Goal: Information Seeking & Learning: Learn about a topic

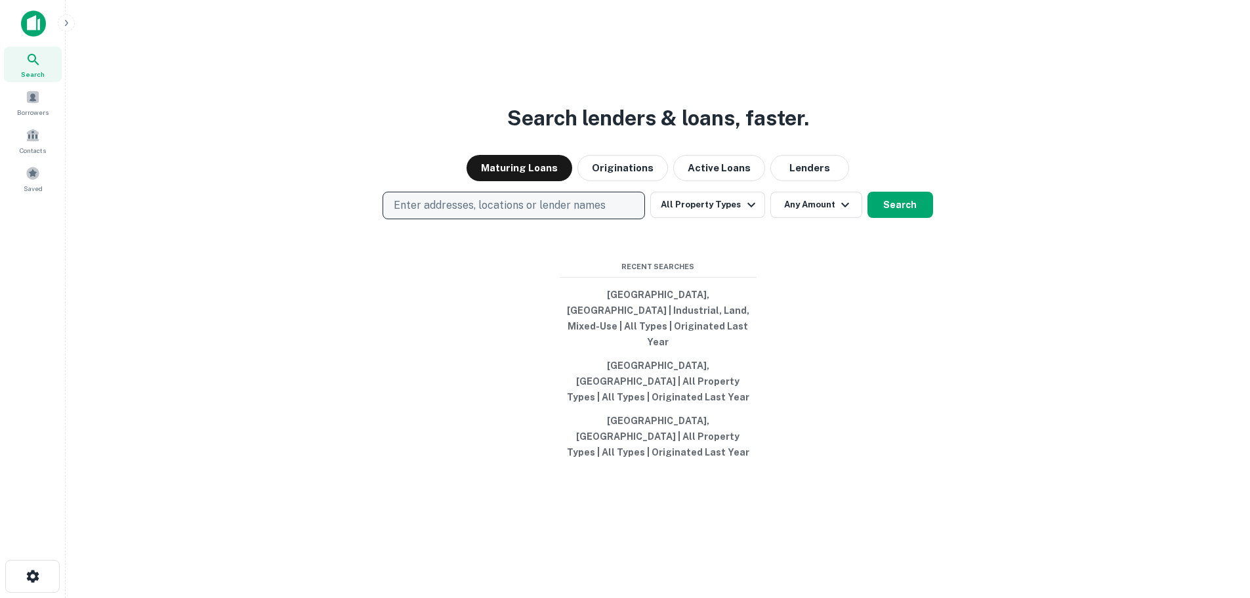
click at [522, 213] on p "Enter addresses, locations or lender names" at bounding box center [500, 206] width 212 height 16
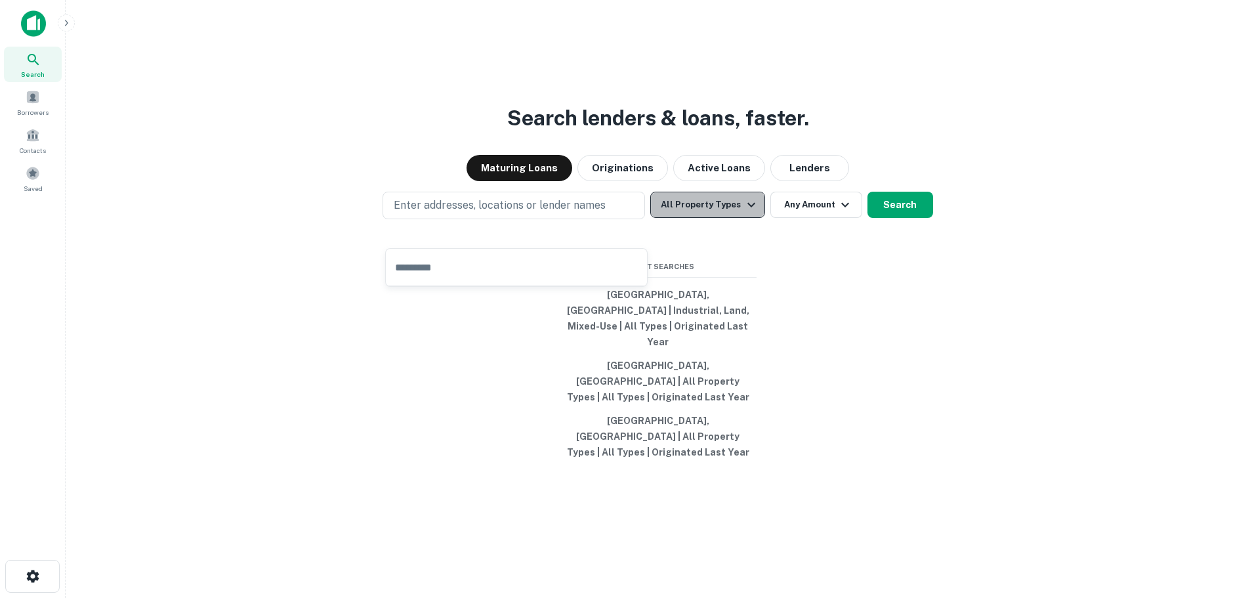
click at [728, 218] on button "All Property Types" at bounding box center [707, 205] width 114 height 26
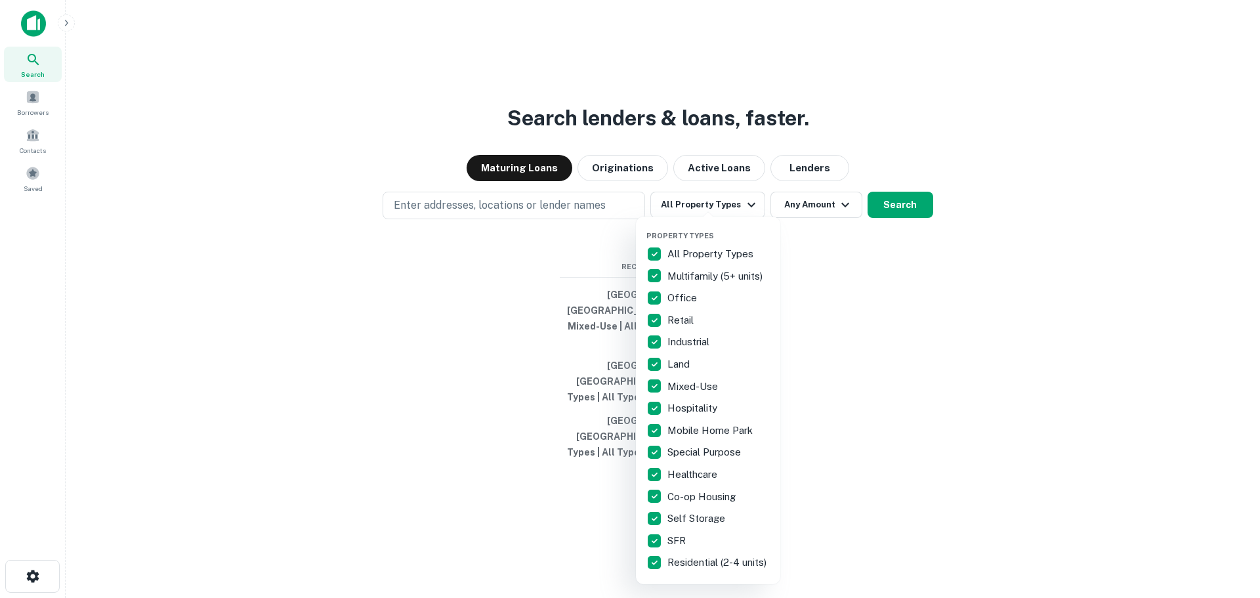
click at [325, 315] on div at bounding box center [630, 299] width 1260 height 598
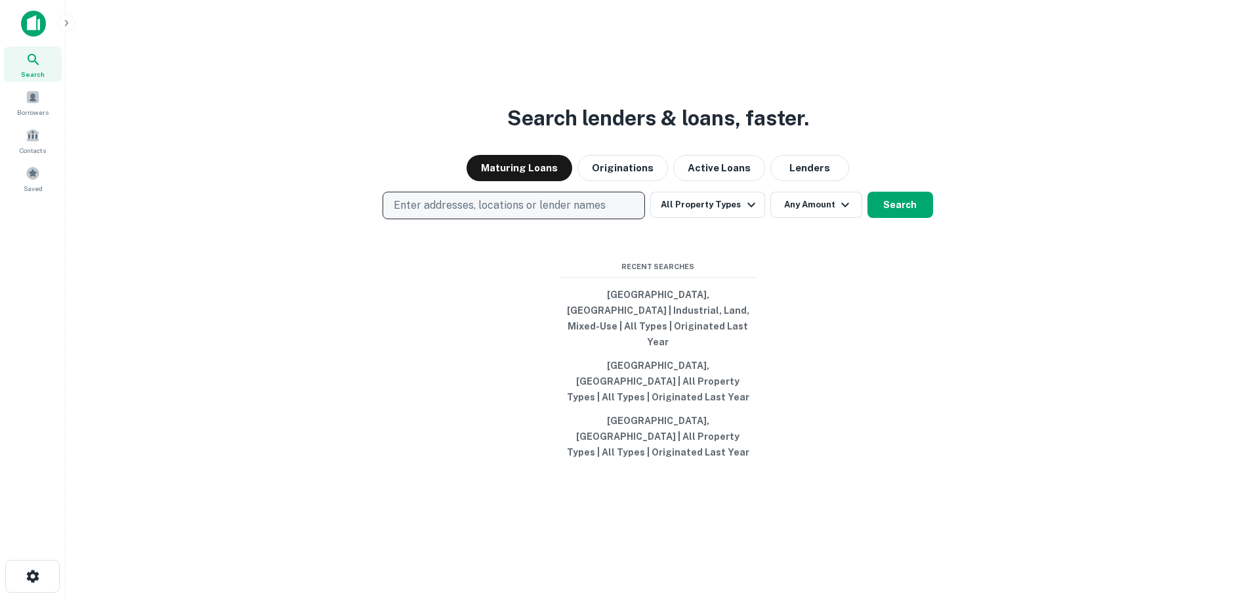
click at [526, 213] on p "Enter addresses, locations or lender names" at bounding box center [500, 206] width 212 height 16
type input "**********"
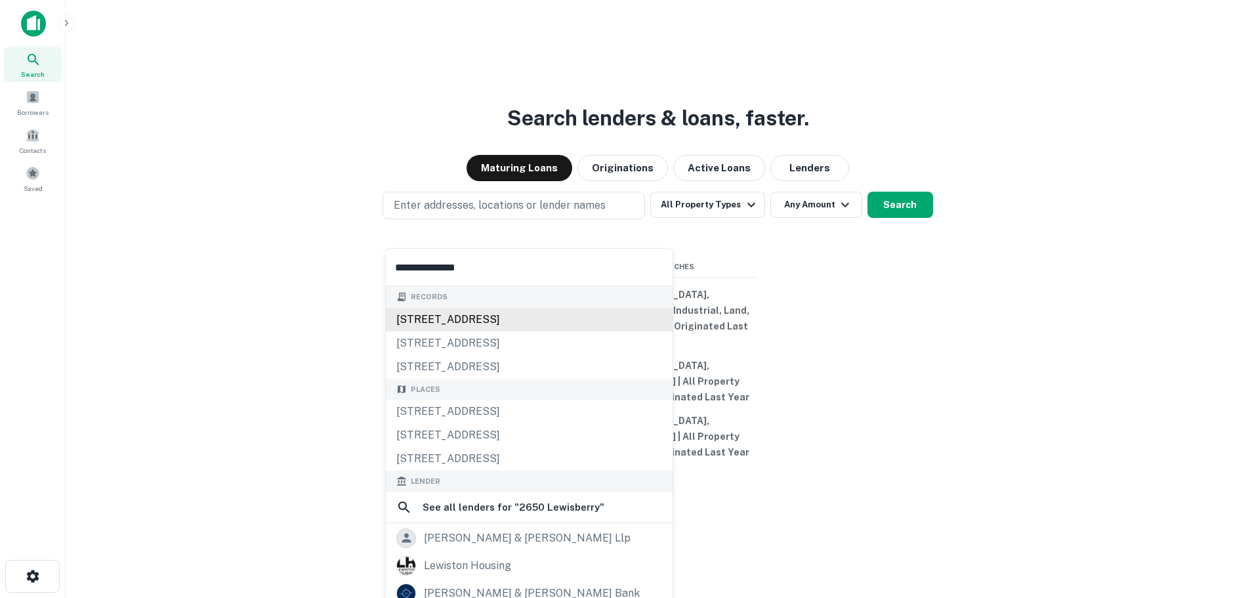
click at [459, 329] on div "2650 lewisberry rd, york haven, pa, 17370" at bounding box center [529, 320] width 287 height 24
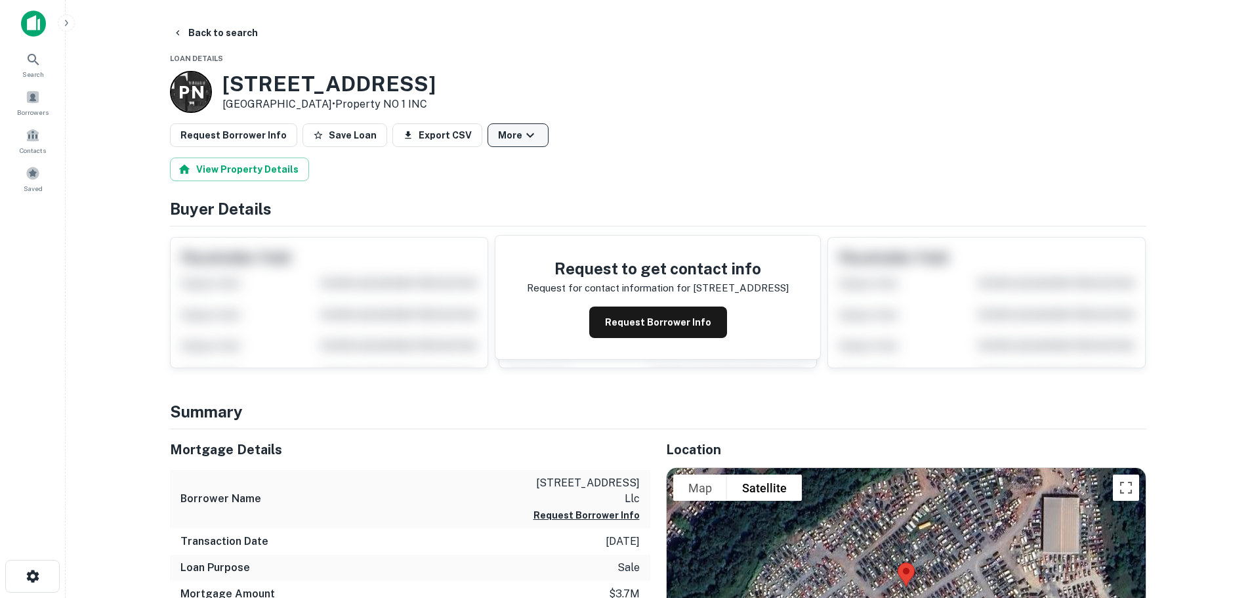
click at [524, 140] on button "More" at bounding box center [518, 135] width 61 height 24
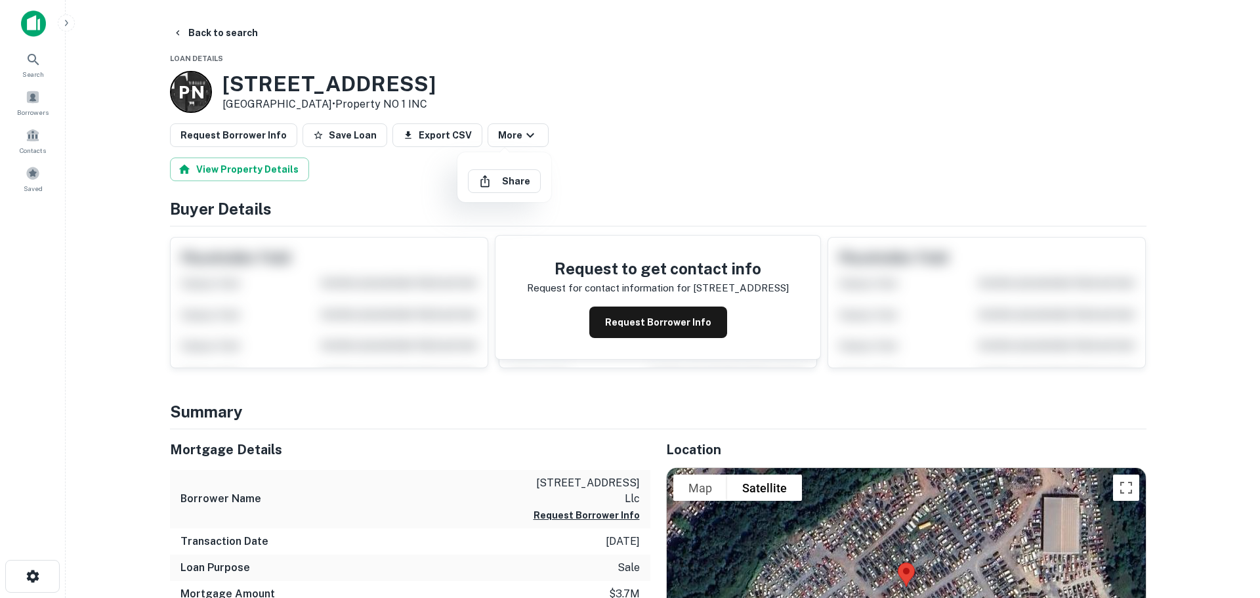
click at [399, 191] on div at bounding box center [630, 299] width 1260 height 598
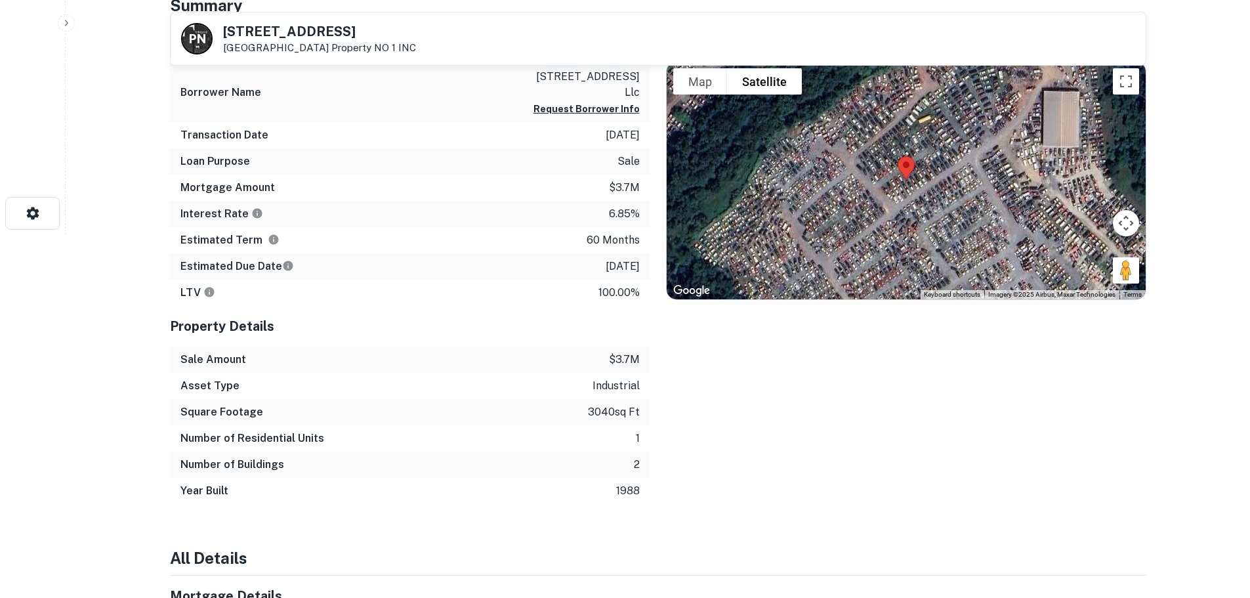
scroll to position [197, 0]
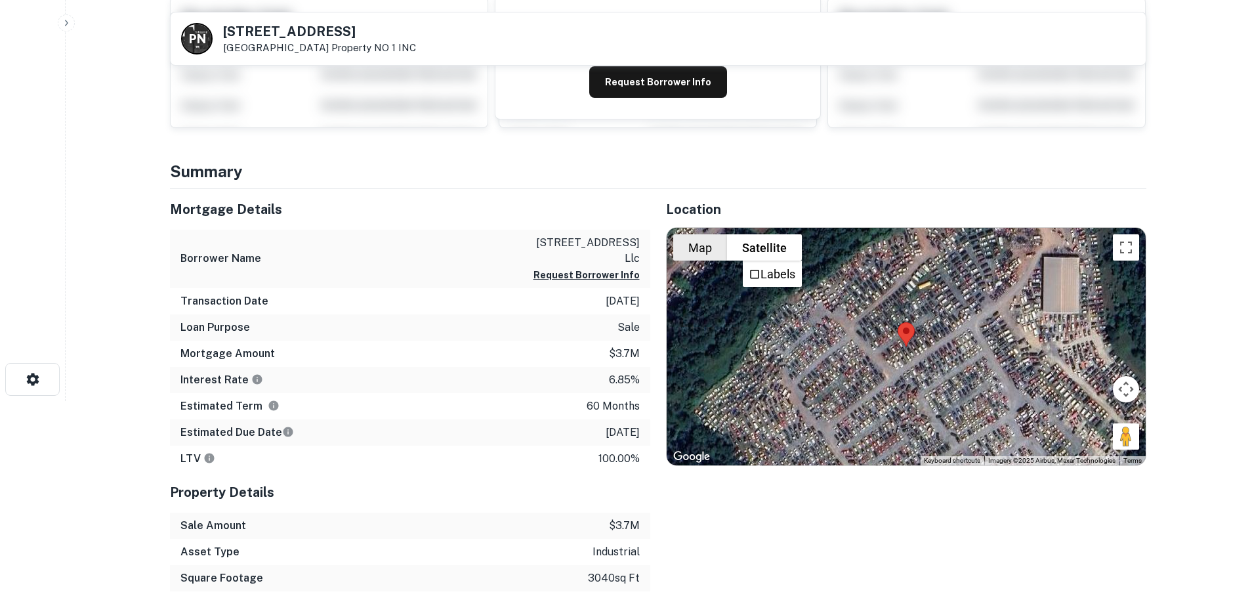
click at [714, 260] on button "Map" at bounding box center [700, 247] width 54 height 26
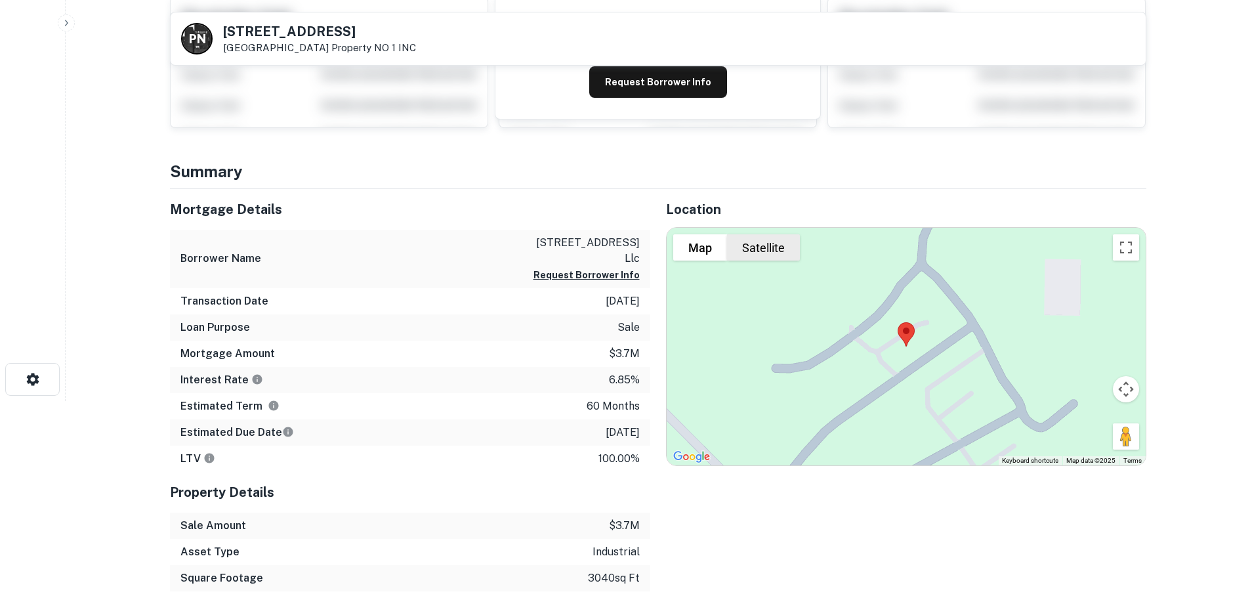
click at [774, 245] on button "Satellite" at bounding box center [763, 247] width 73 height 26
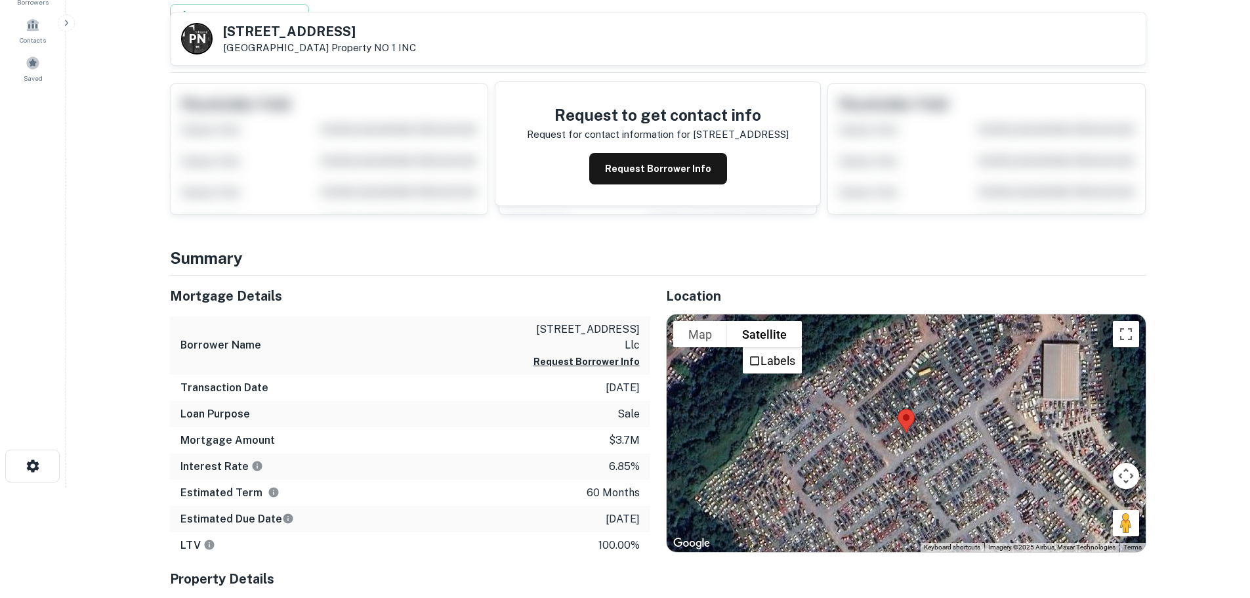
scroll to position [0, 0]
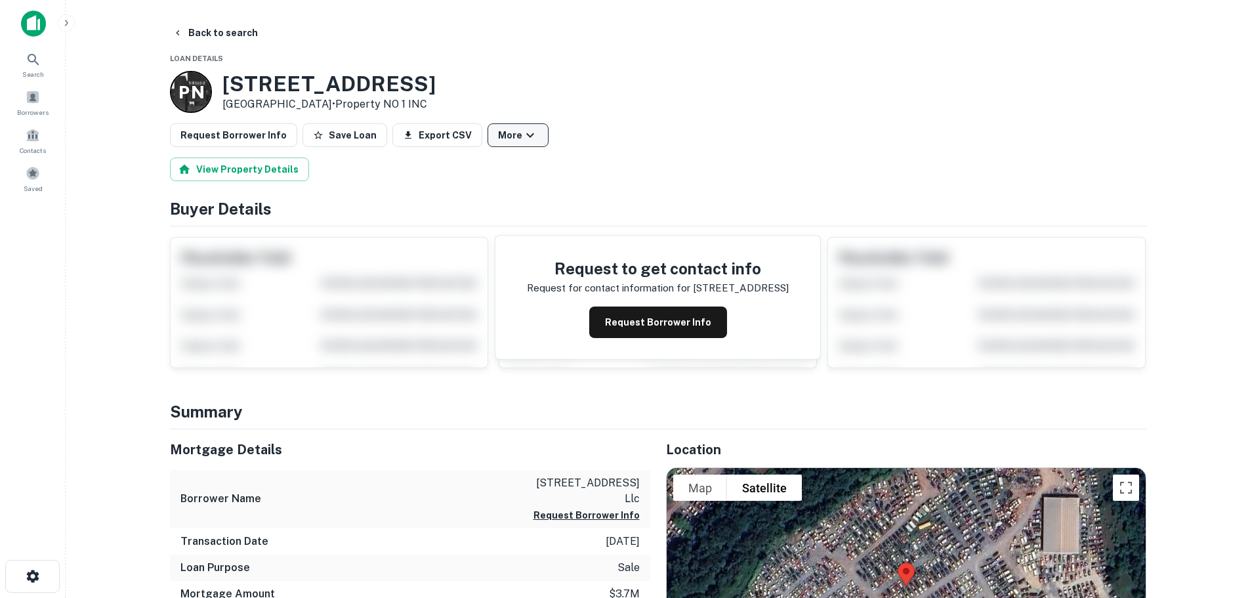
click at [522, 131] on icon "button" at bounding box center [530, 135] width 16 height 16
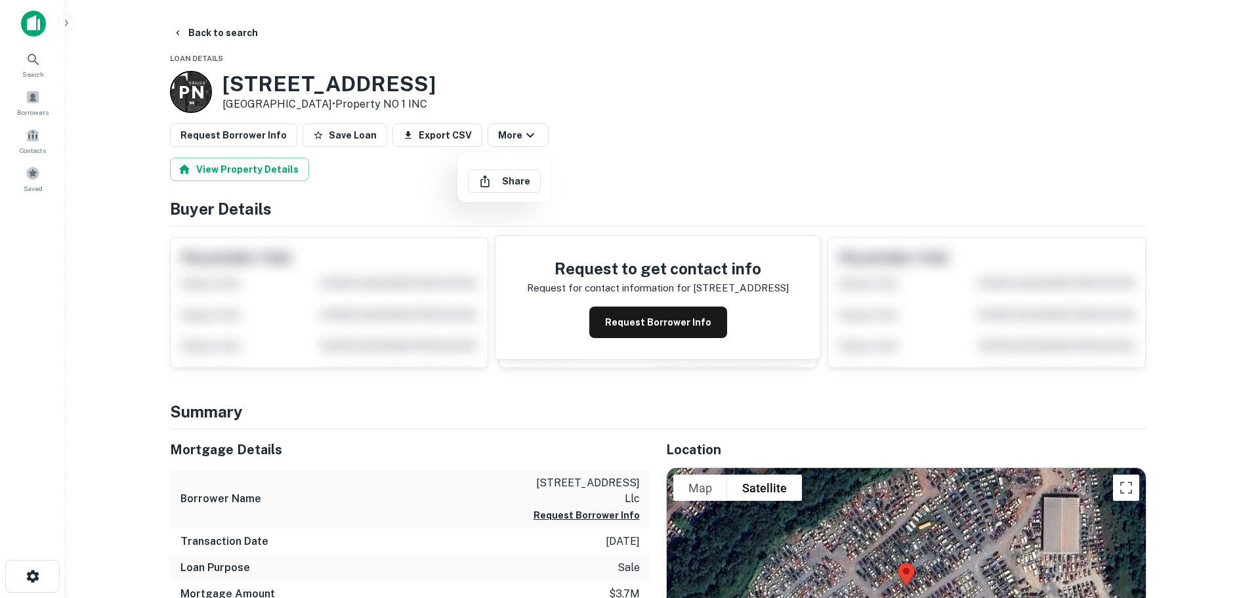
click at [418, 177] on div at bounding box center [630, 299] width 1260 height 598
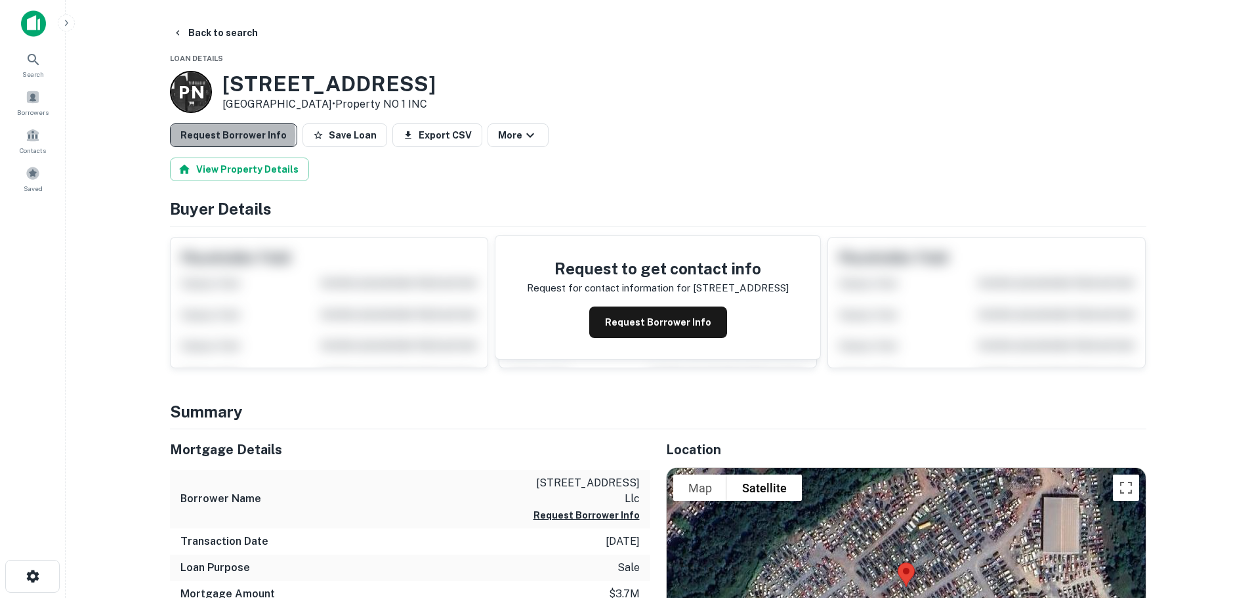
click at [232, 135] on button "Request Borrower Info" at bounding box center [233, 135] width 127 height 24
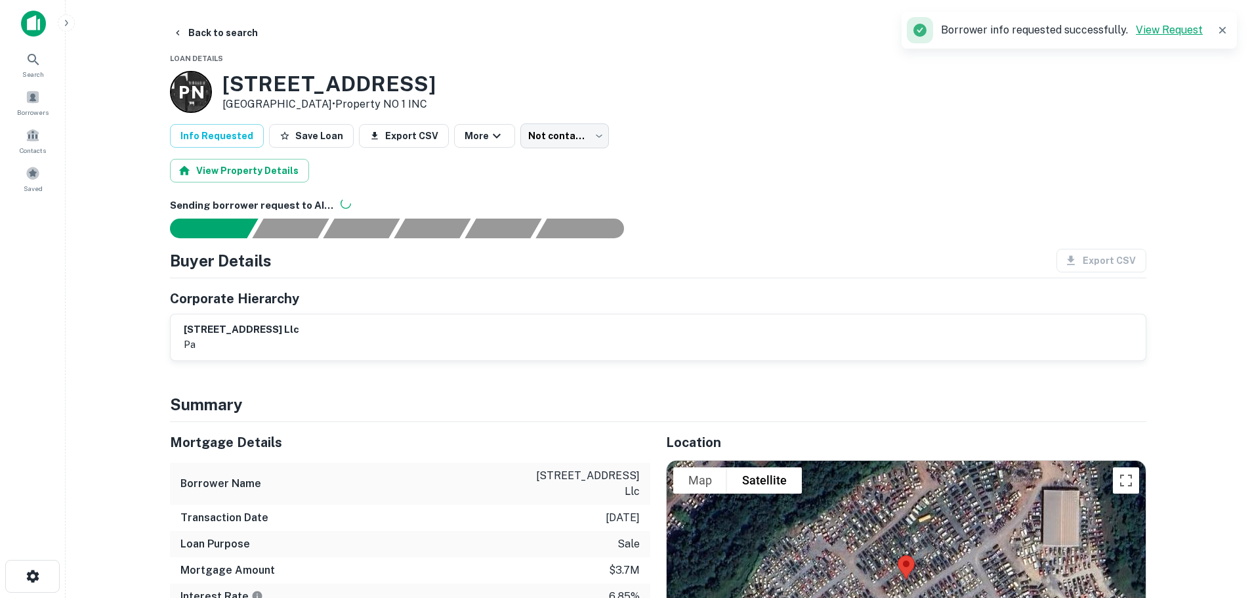
click at [1162, 30] on link "View Request" at bounding box center [1169, 30] width 67 height 12
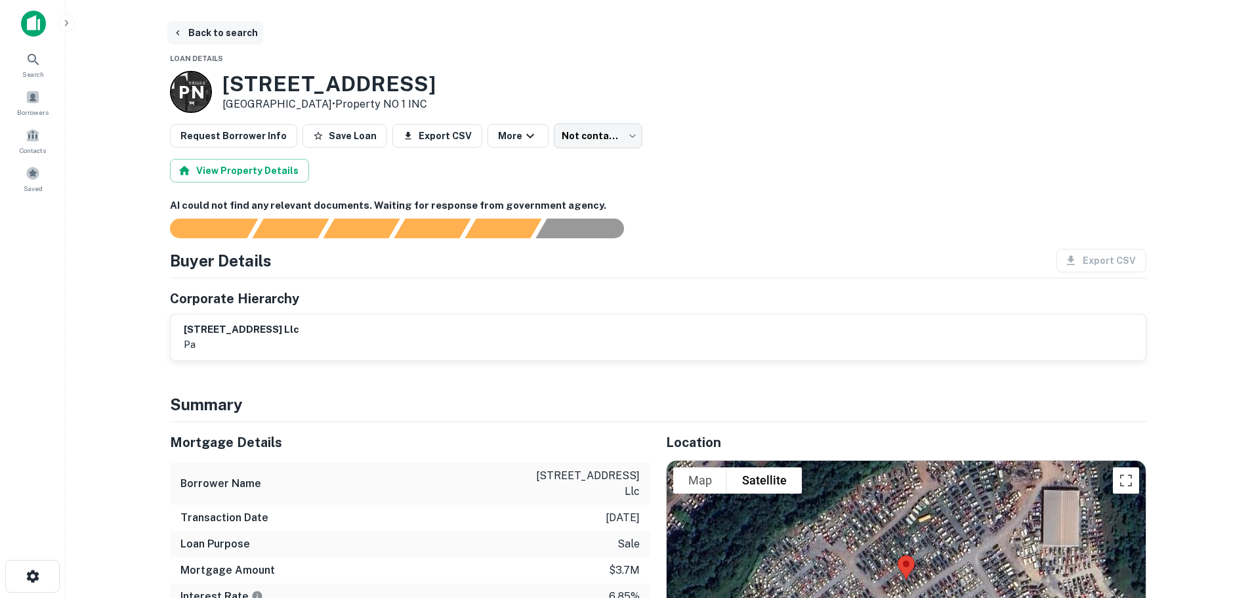
click at [225, 37] on button "Back to search" at bounding box center [215, 33] width 96 height 24
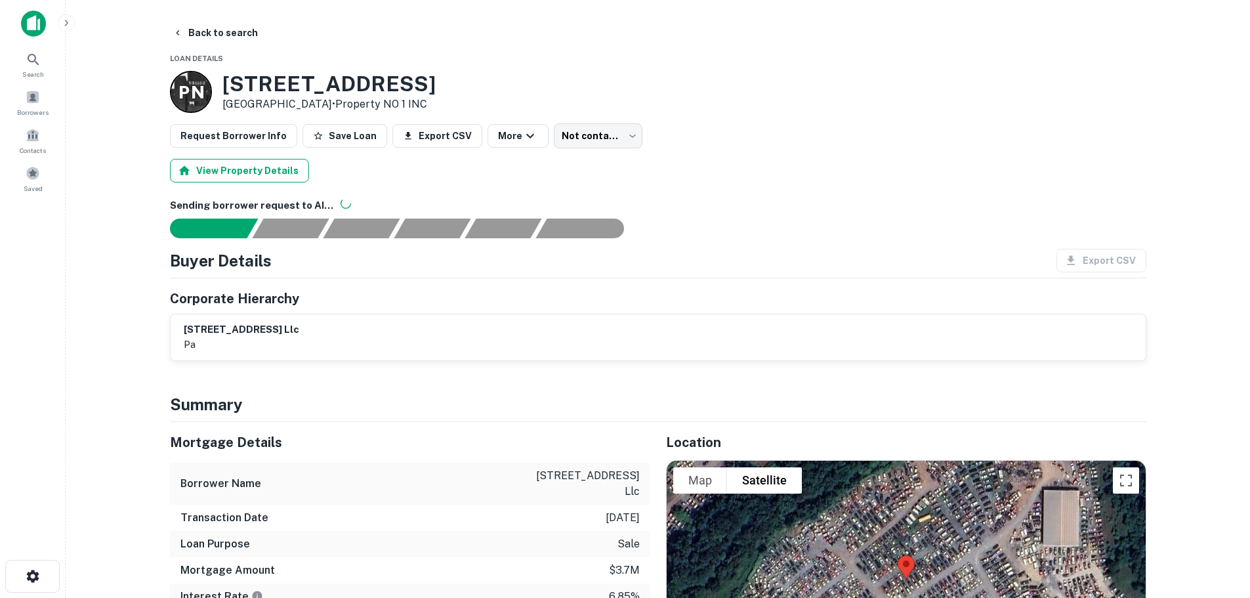
click at [216, 169] on button "View Property Details" at bounding box center [239, 171] width 139 height 24
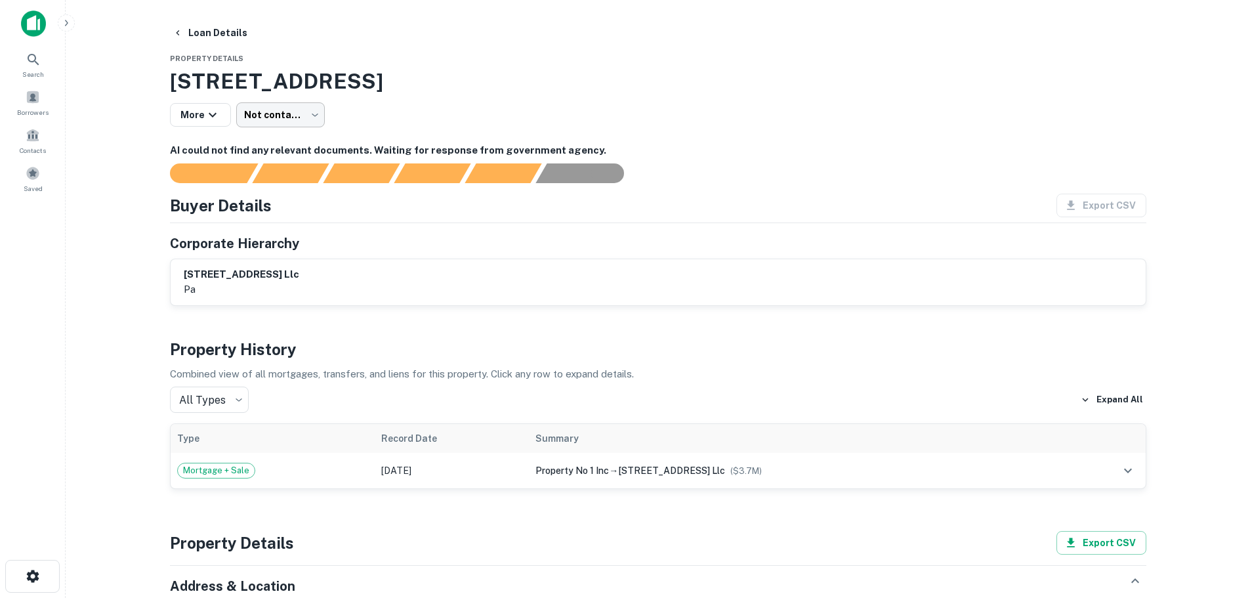
click at [283, 106] on body "Search Borrowers Contacts Saved Loan Details Property Details [STREET_ADDRESS] …" at bounding box center [625, 299] width 1250 height 598
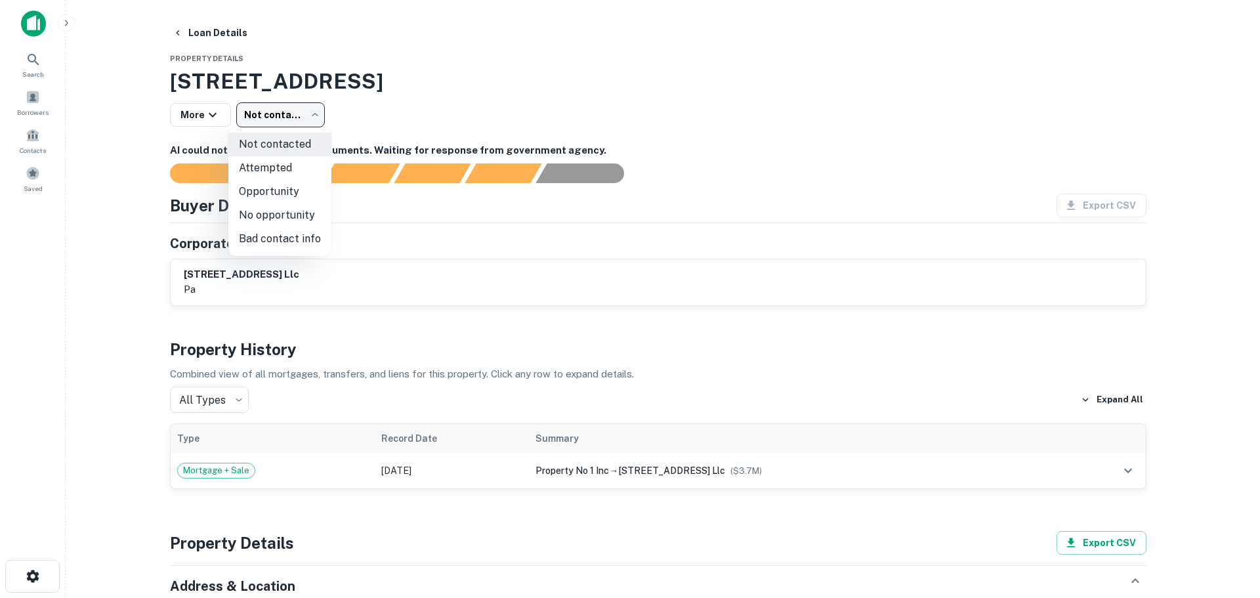
click at [162, 138] on div at bounding box center [630, 299] width 1260 height 598
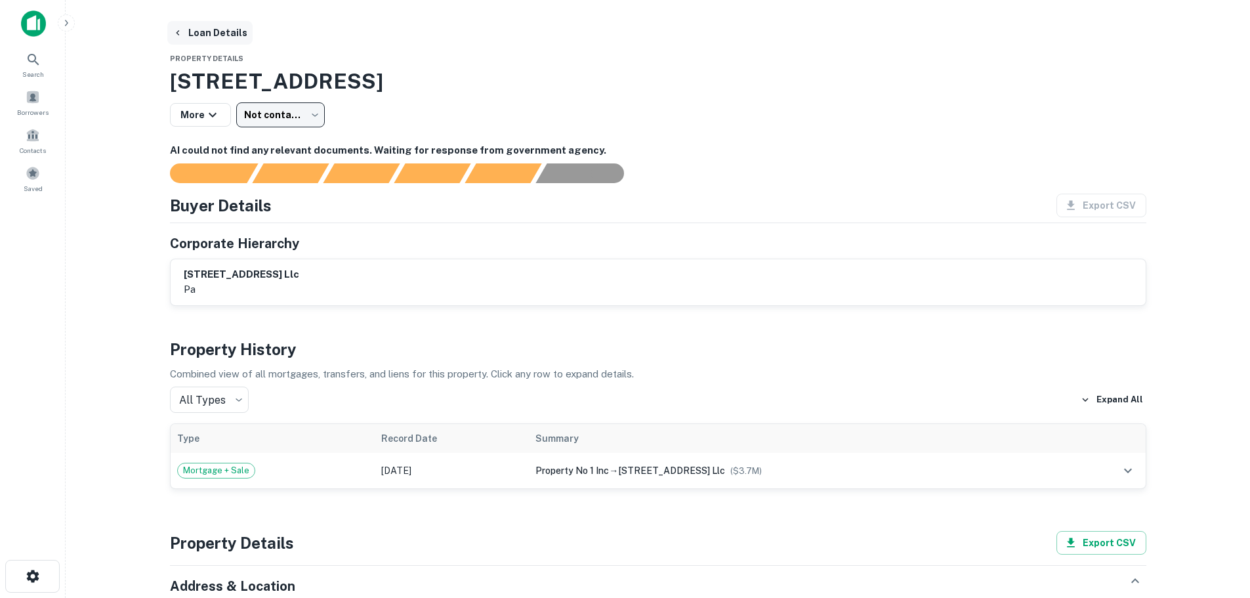
click at [175, 37] on icon "button" at bounding box center [178, 33] width 10 height 10
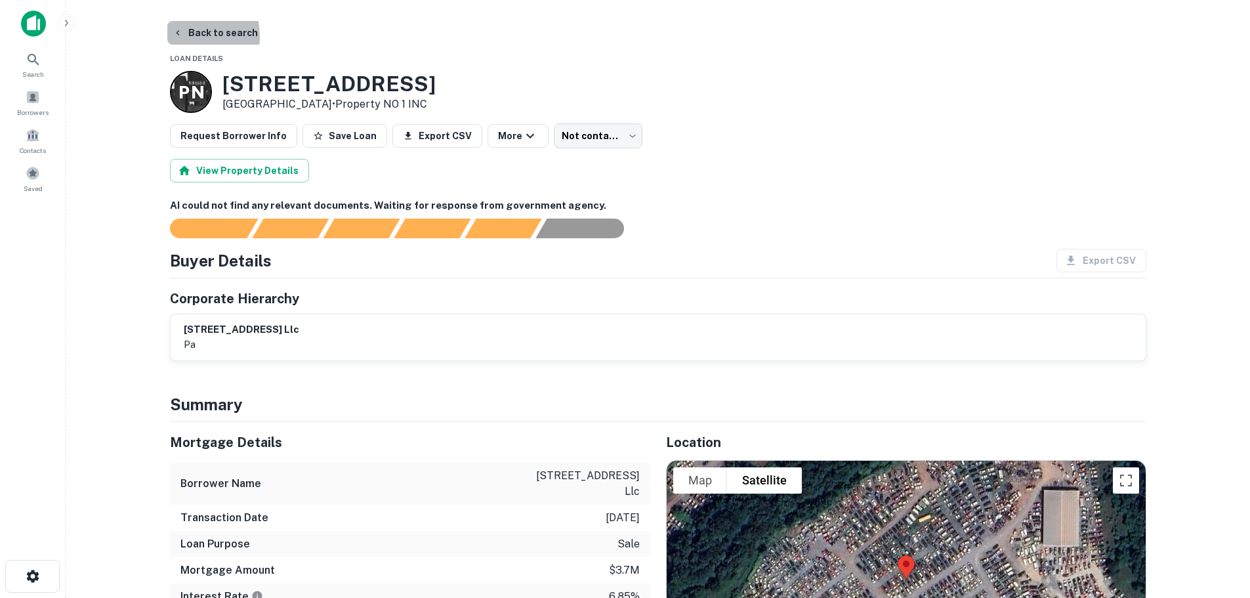
click at [175, 37] on icon "button" at bounding box center [178, 33] width 10 height 10
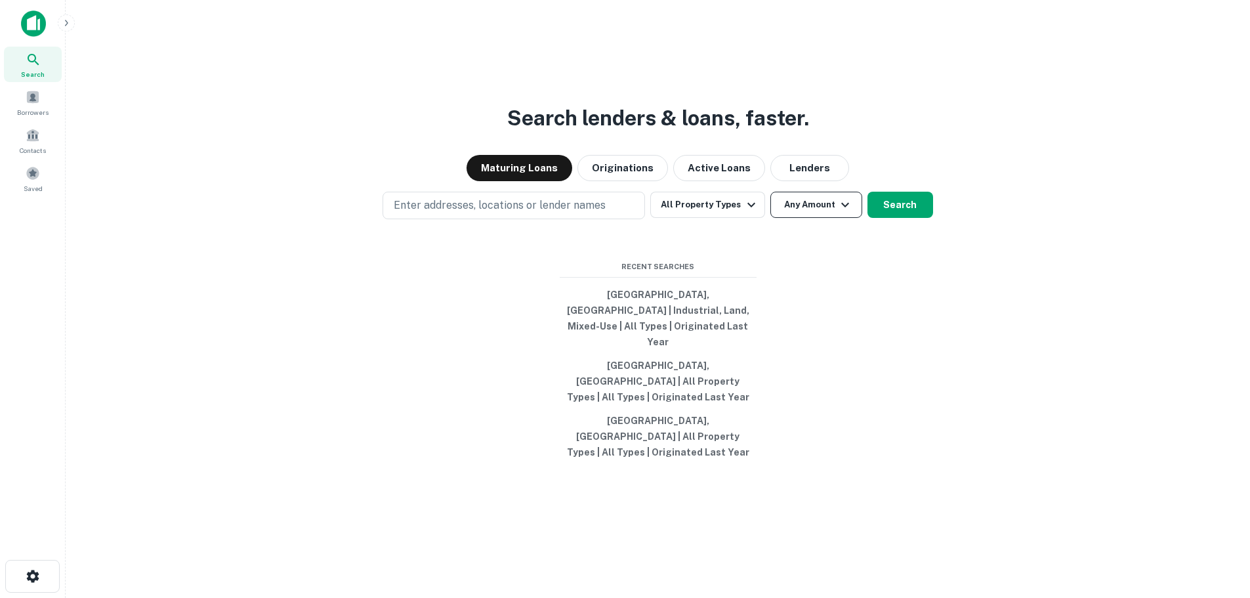
click at [783, 218] on button "Any Amount" at bounding box center [816, 205] width 92 height 26
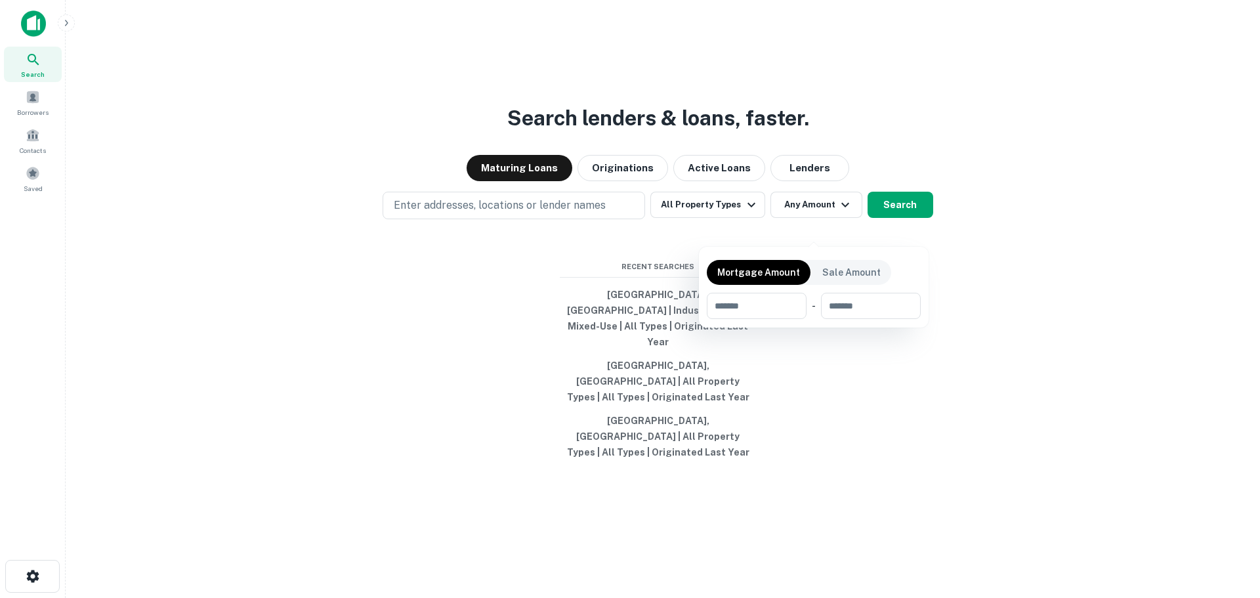
click at [465, 265] on div at bounding box center [630, 299] width 1260 height 598
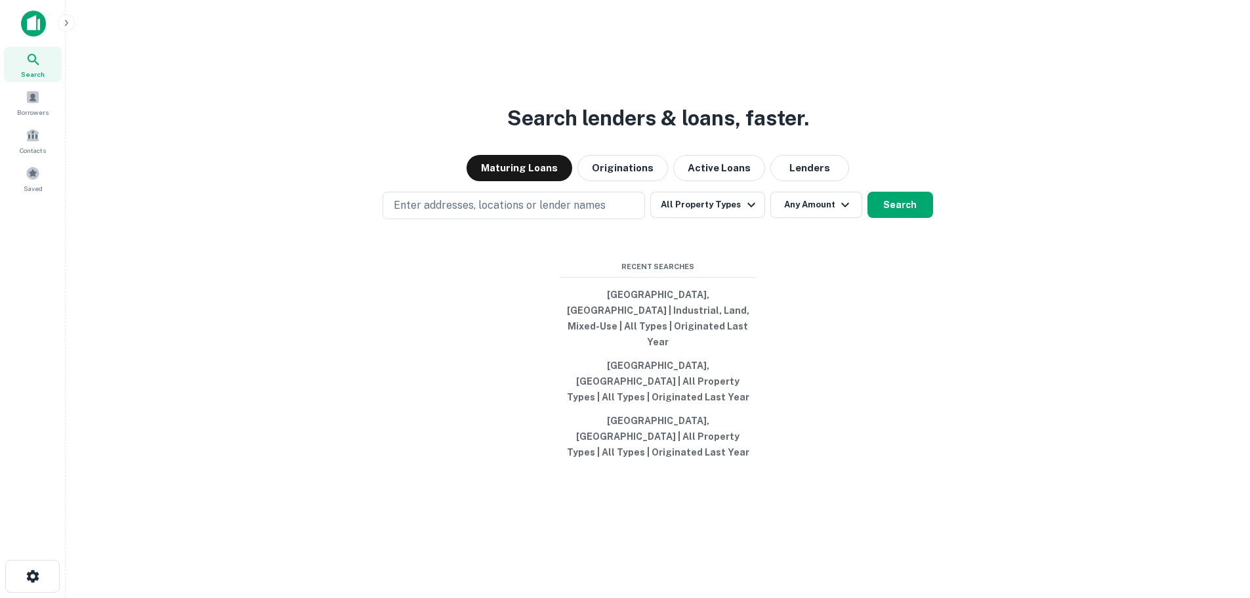
click at [709, 218] on button "All Property Types" at bounding box center [707, 205] width 114 height 26
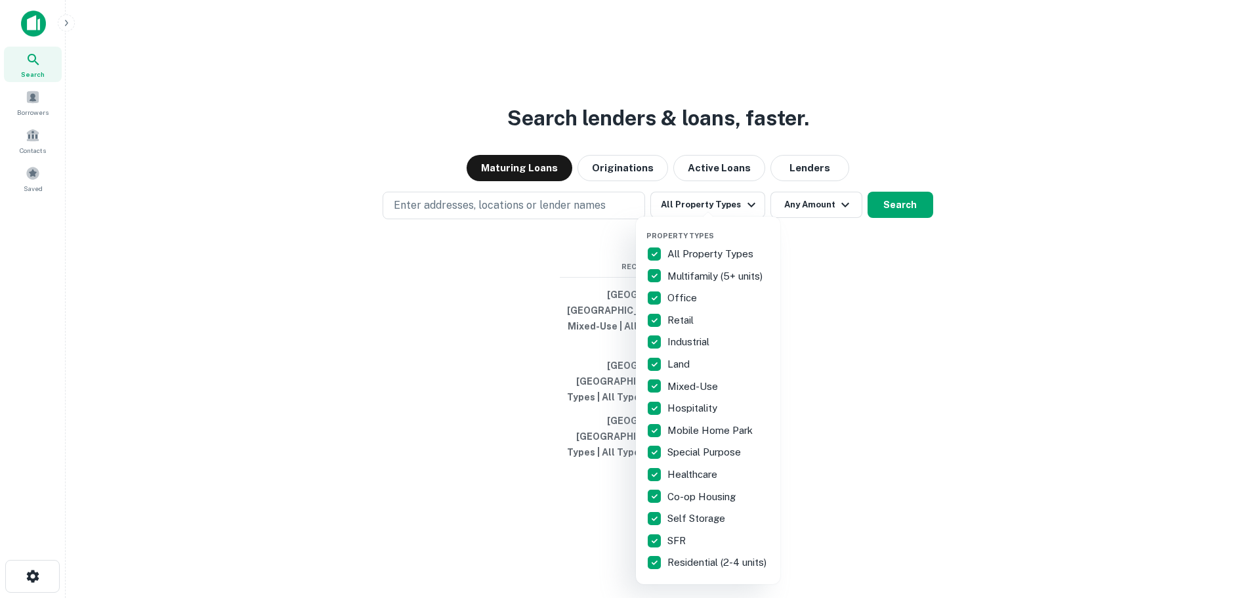
click at [957, 321] on div at bounding box center [630, 299] width 1260 height 598
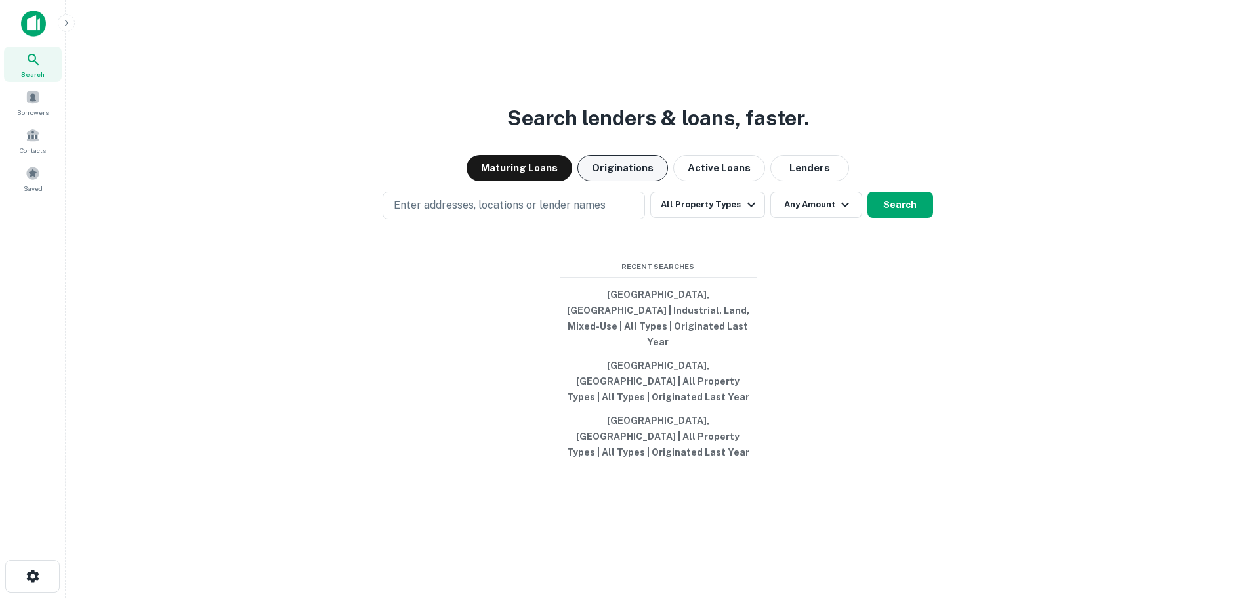
click at [643, 181] on button "Originations" at bounding box center [622, 168] width 91 height 26
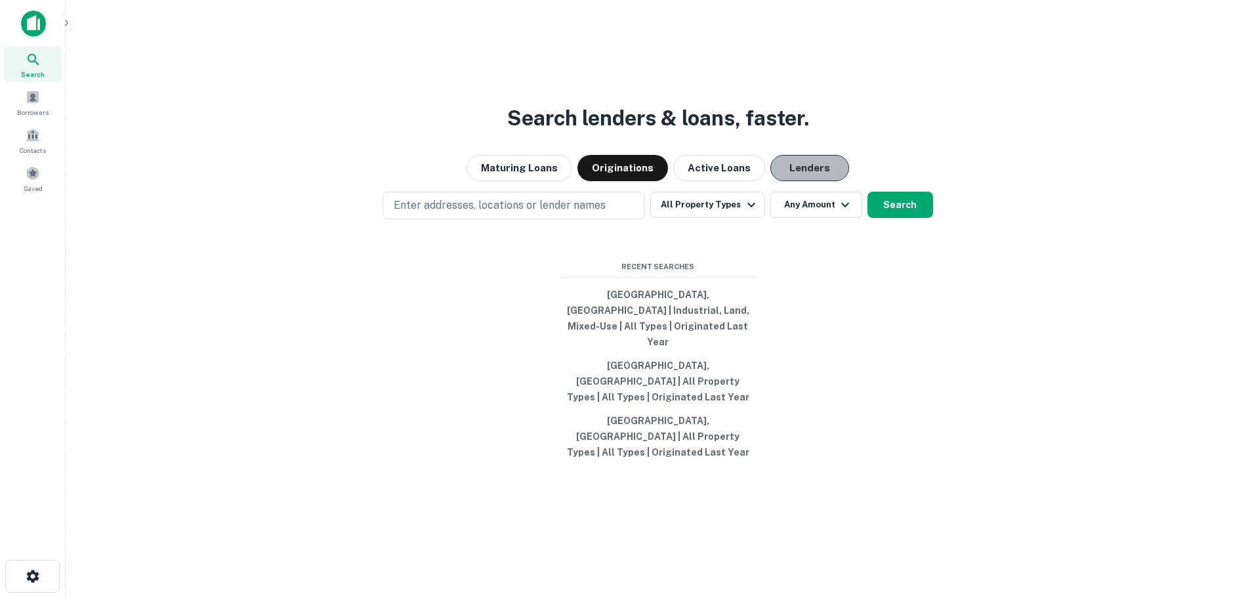
click at [793, 181] on button "Lenders" at bounding box center [809, 168] width 79 height 26
click at [732, 218] on button "All Property Types" at bounding box center [707, 205] width 114 height 26
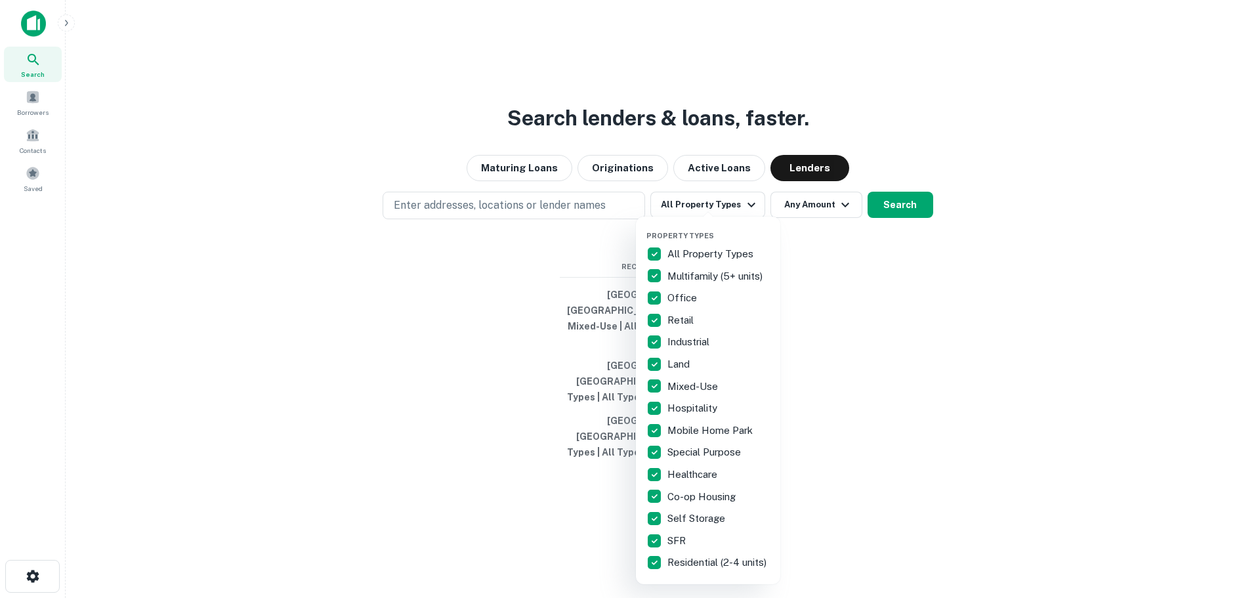
click at [593, 186] on div at bounding box center [630, 299] width 1260 height 598
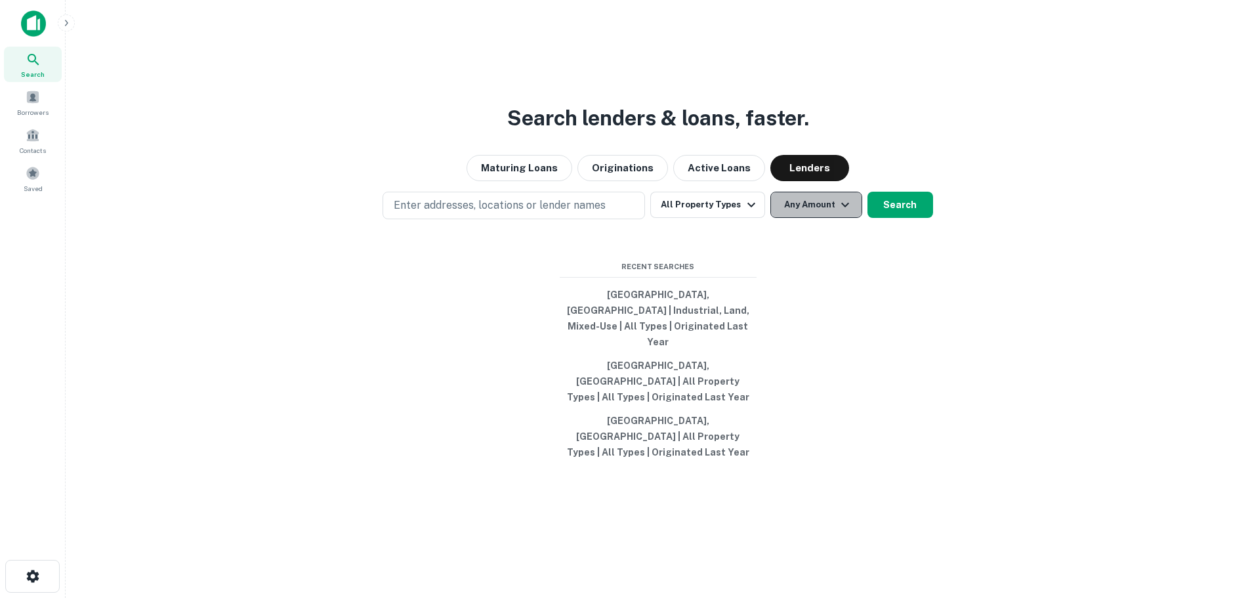
click at [802, 218] on button "Any Amount" at bounding box center [816, 205] width 92 height 26
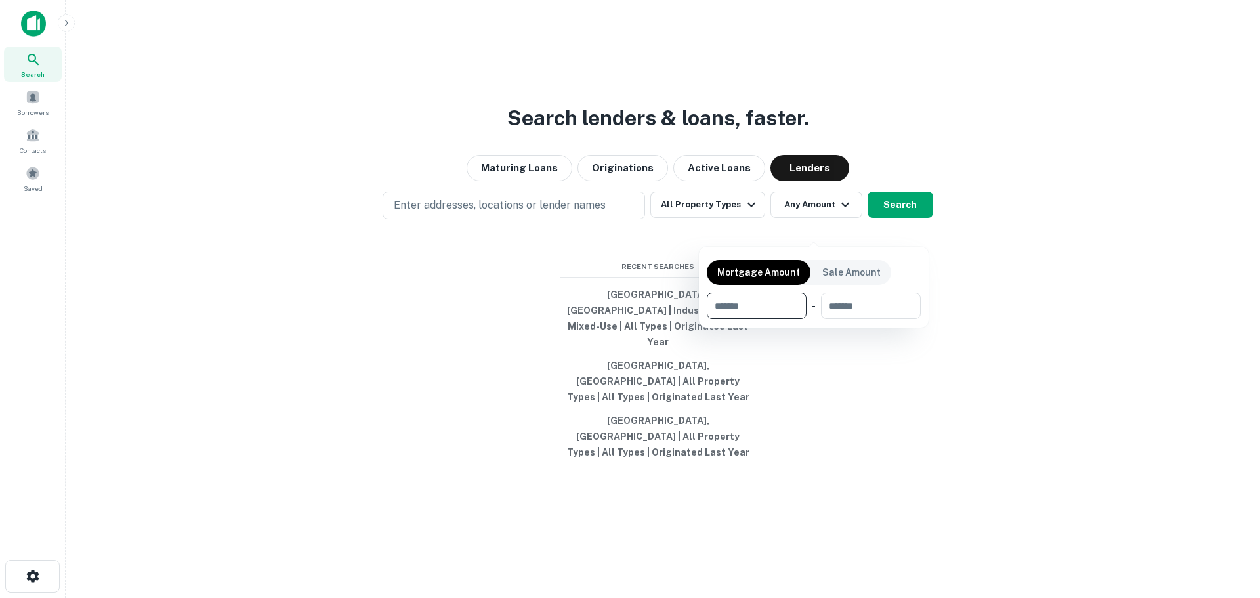
click at [652, 194] on div at bounding box center [630, 299] width 1260 height 598
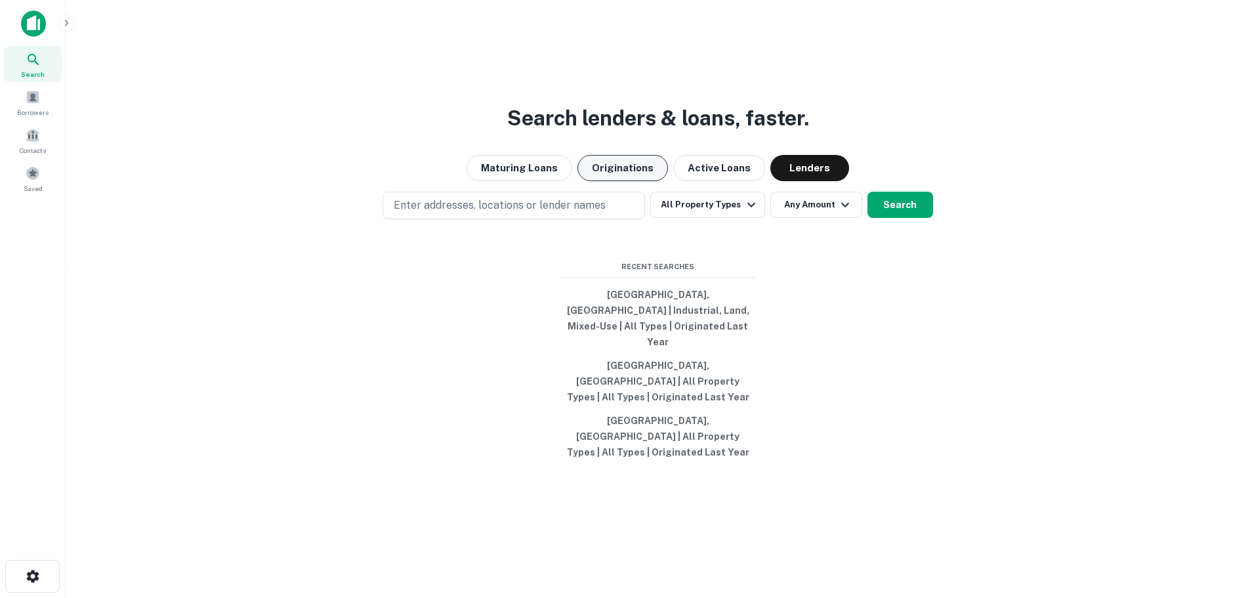
click at [642, 181] on button "Originations" at bounding box center [622, 168] width 91 height 26
click at [846, 213] on icon "button" at bounding box center [845, 205] width 16 height 16
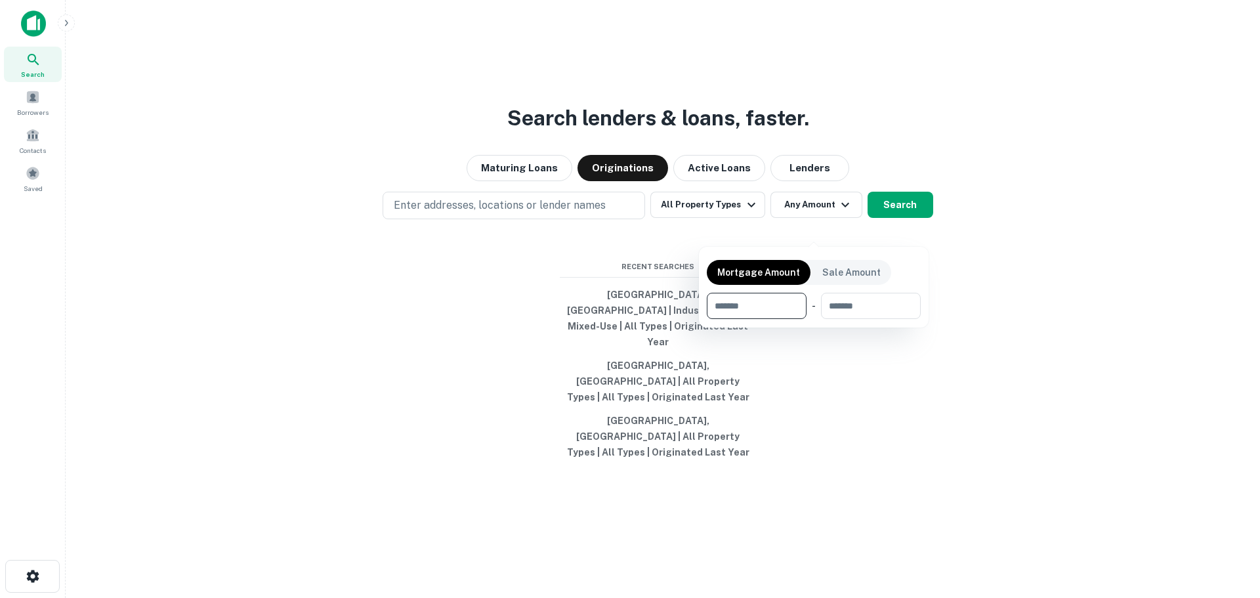
click at [360, 305] on div at bounding box center [630, 299] width 1260 height 598
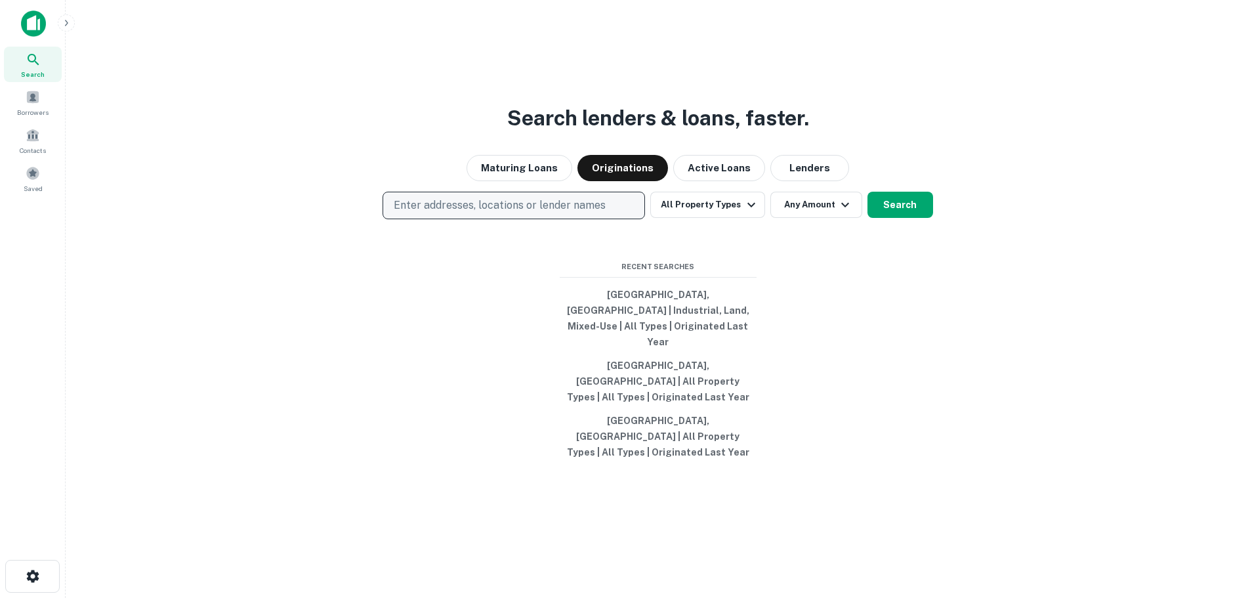
click at [461, 219] on button "Enter addresses, locations or lender names" at bounding box center [514, 206] width 262 height 28
type input "**********"
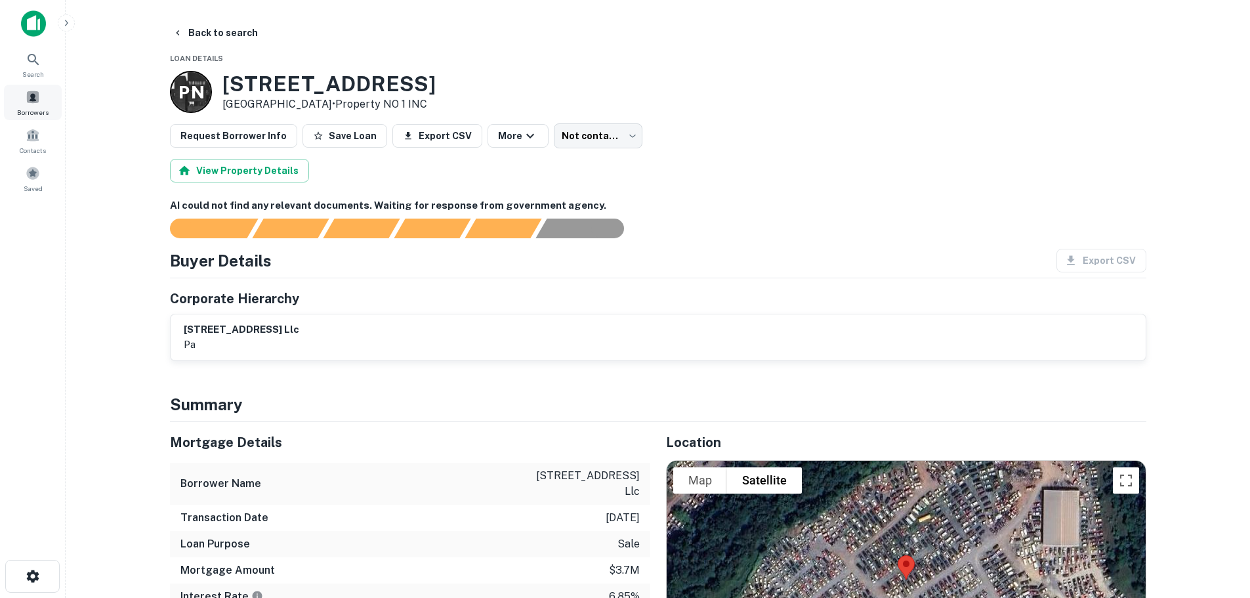
click at [33, 103] on span at bounding box center [33, 97] width 14 height 14
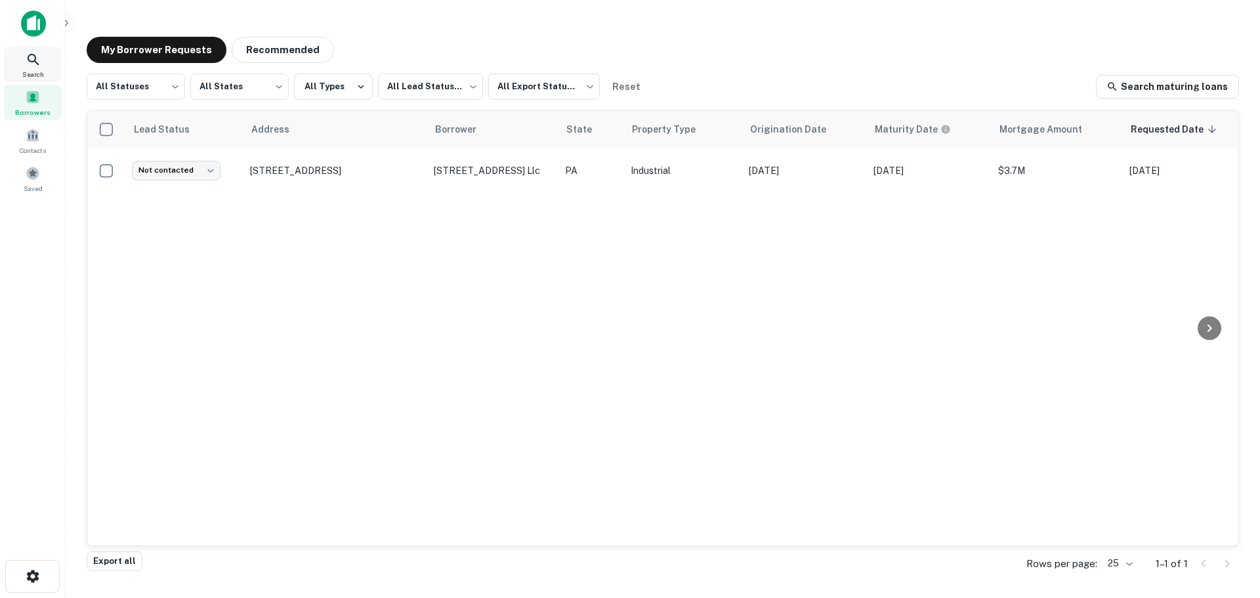
click at [39, 61] on icon at bounding box center [34, 60] width 16 height 16
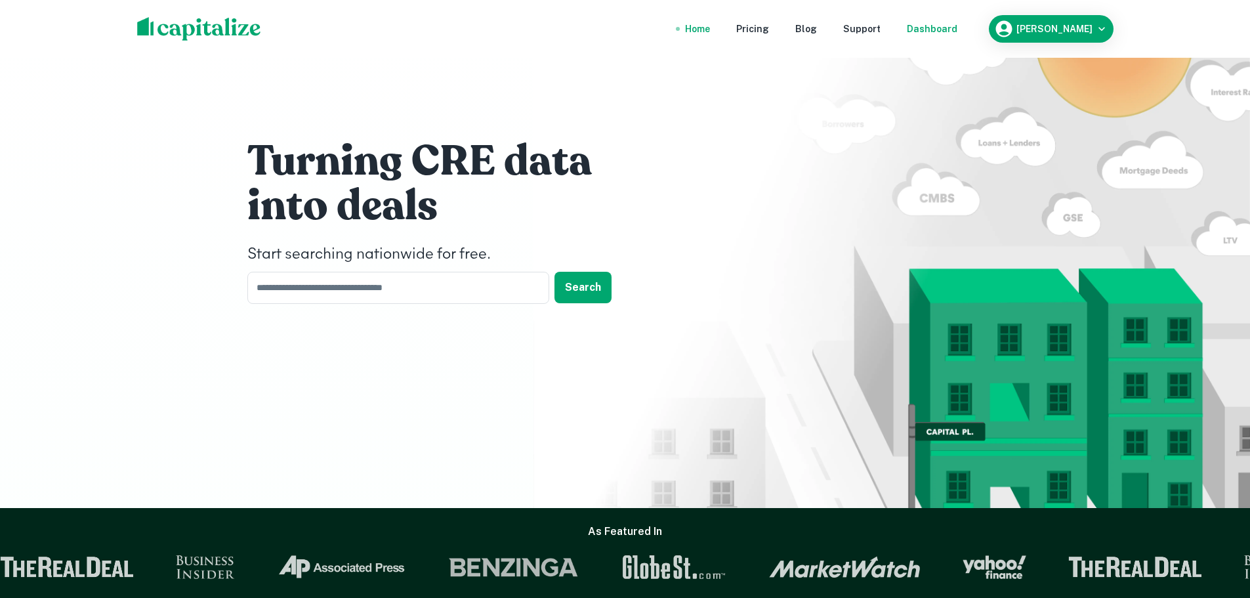
click at [930, 31] on div "Dashboard" at bounding box center [932, 29] width 51 height 14
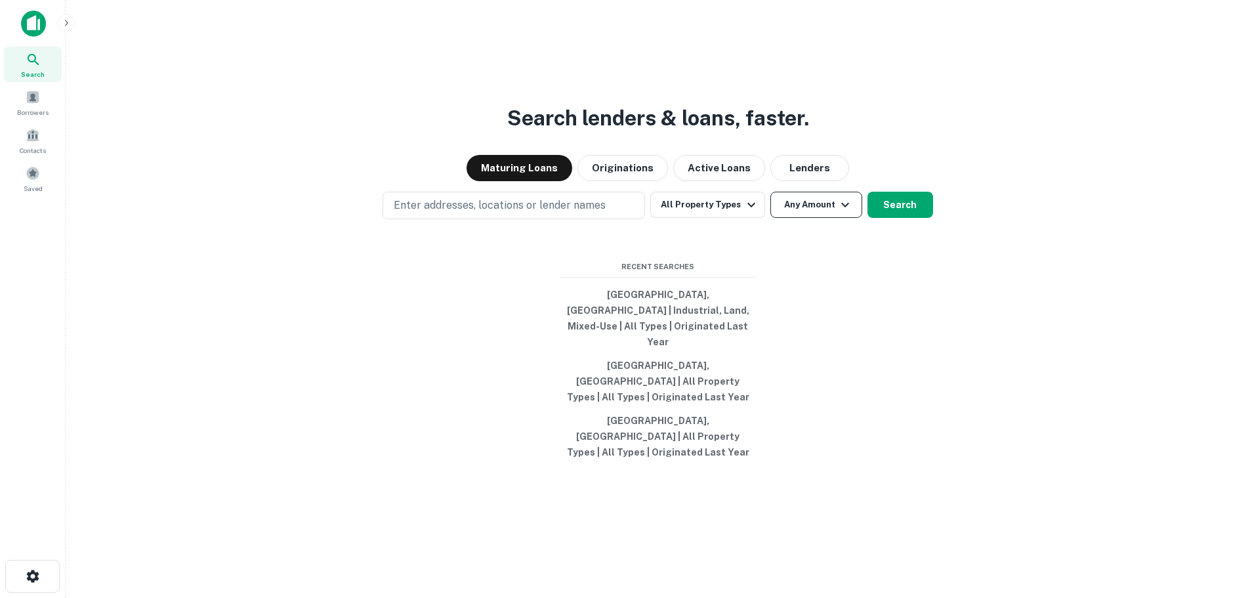
click at [783, 218] on button "Any Amount" at bounding box center [816, 205] width 92 height 26
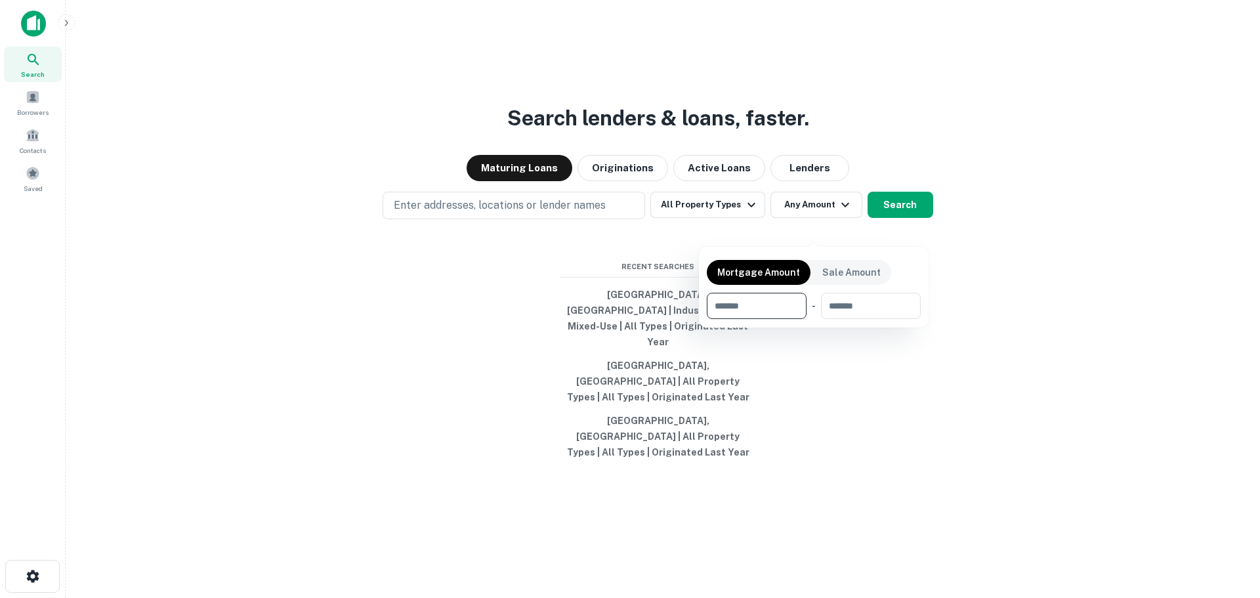
click at [886, 129] on div at bounding box center [630, 299] width 1260 height 598
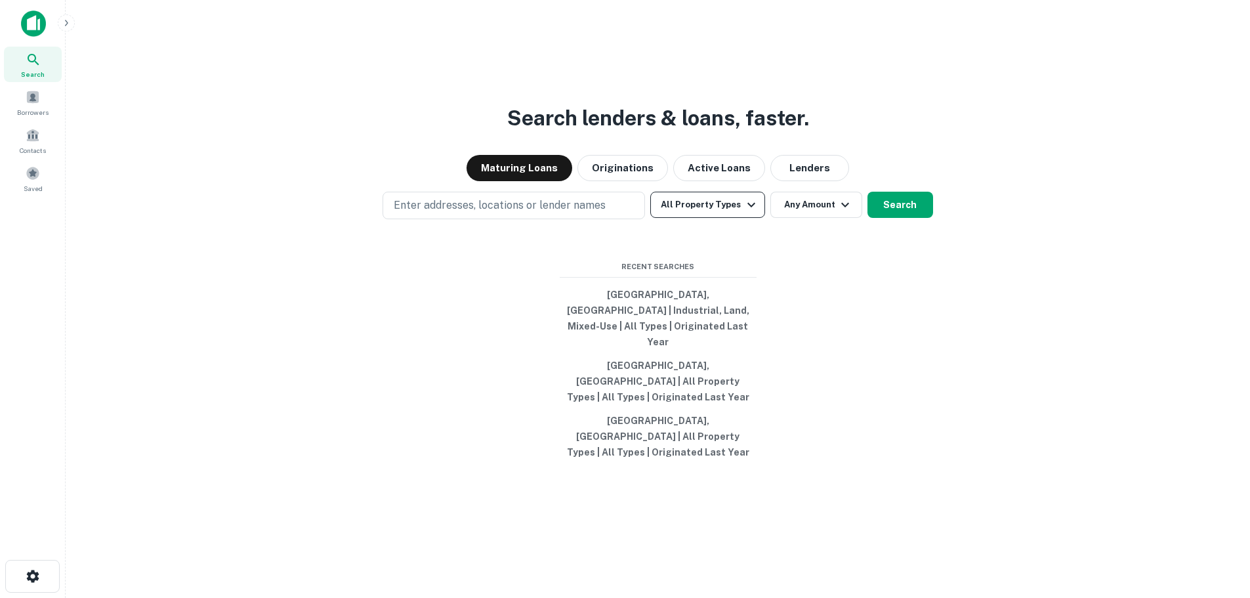
click at [687, 218] on button "All Property Types" at bounding box center [707, 205] width 114 height 26
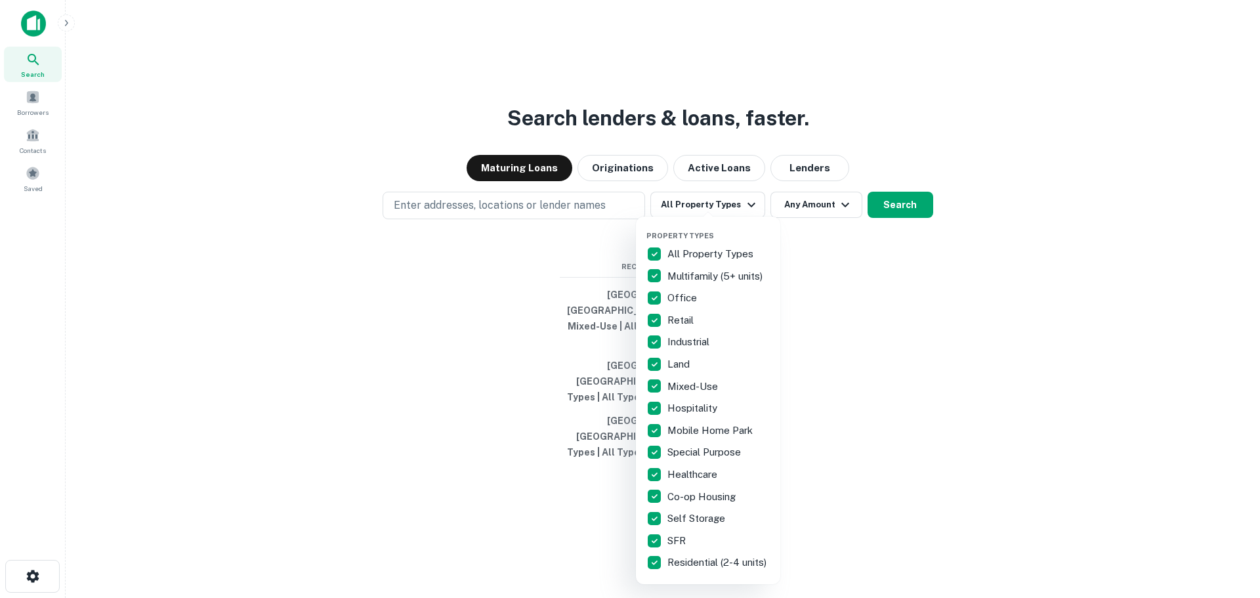
click at [678, 258] on p "All Property Types" at bounding box center [711, 254] width 89 height 16
click at [682, 345] on p "Industrial" at bounding box center [689, 342] width 45 height 16
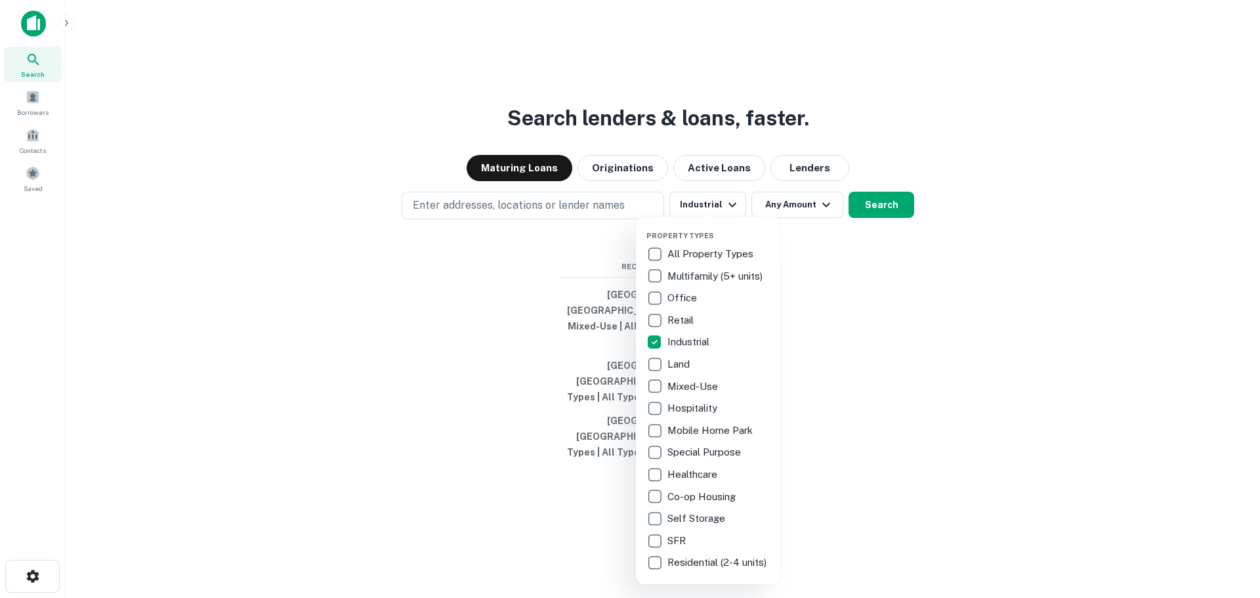
click at [673, 371] on p "Land" at bounding box center [679, 364] width 25 height 16
click at [682, 388] on p "Mixed-Use" at bounding box center [693, 387] width 53 height 16
click at [869, 236] on div at bounding box center [630, 299] width 1260 height 598
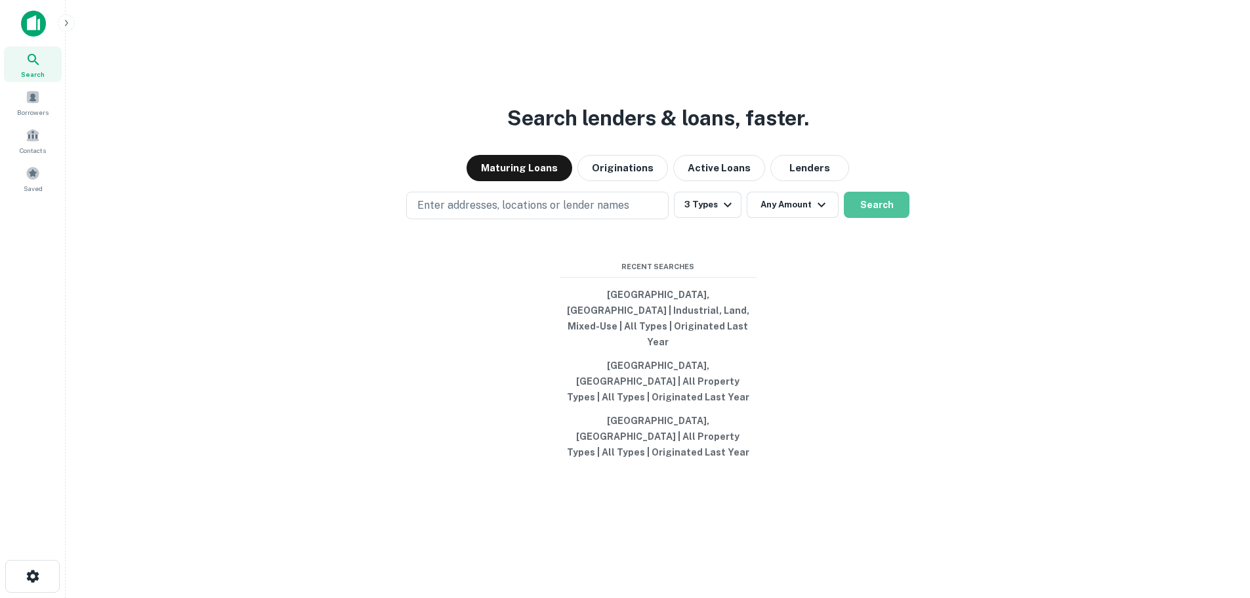
click at [873, 218] on button "Search" at bounding box center [877, 205] width 66 height 26
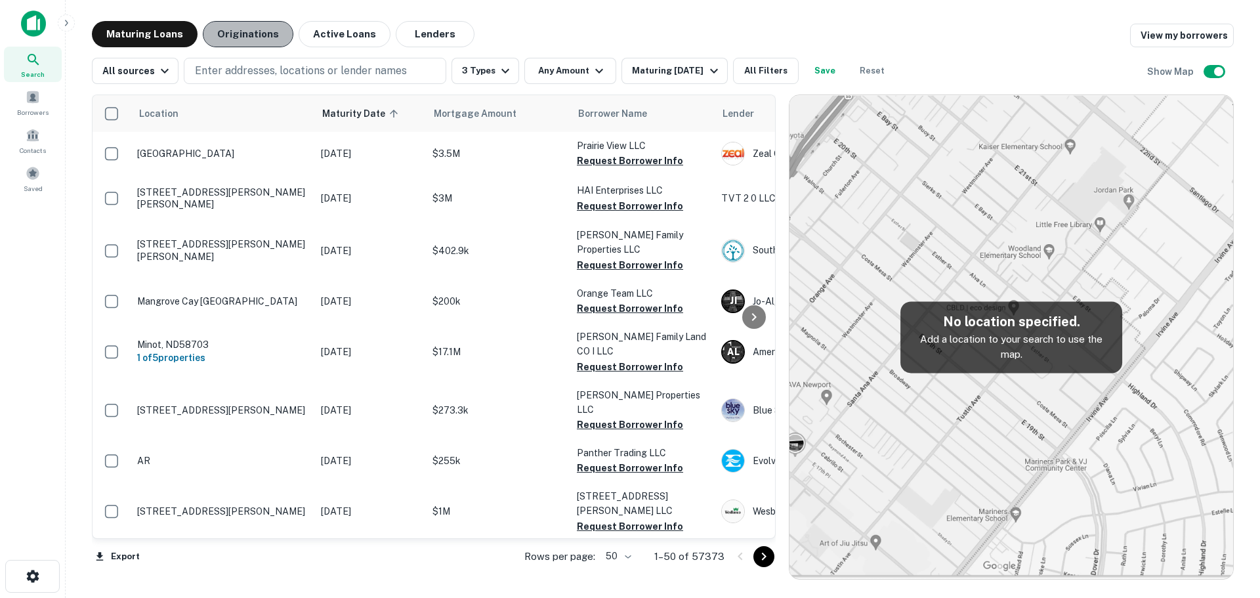
click at [256, 40] on button "Originations" at bounding box center [248, 34] width 91 height 26
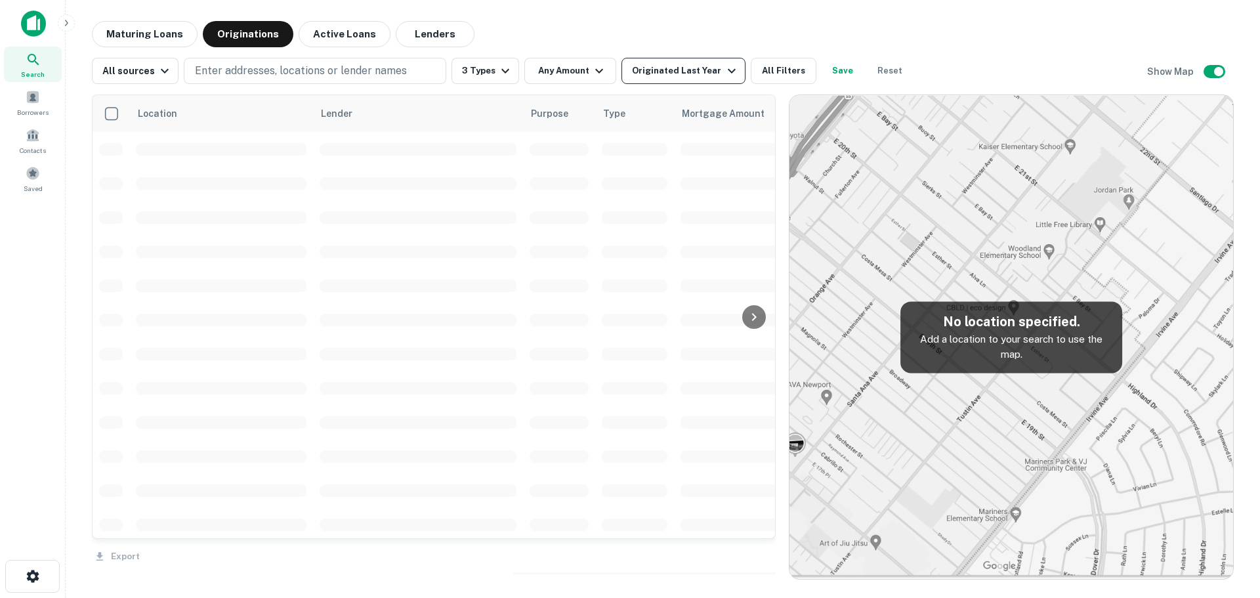
click at [694, 77] on div "Originated Last Year" at bounding box center [685, 71] width 107 height 16
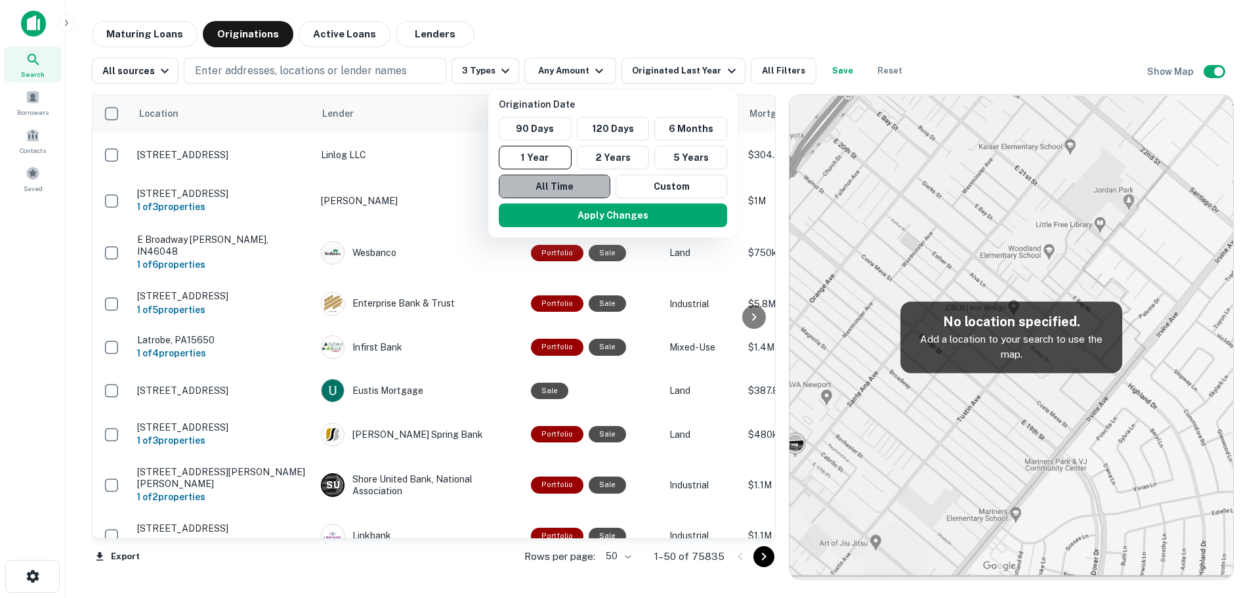
click at [582, 189] on button "All Time" at bounding box center [555, 187] width 112 height 24
click at [551, 193] on button "All Time" at bounding box center [551, 187] width 112 height 24
click at [254, 68] on div at bounding box center [630, 299] width 1260 height 598
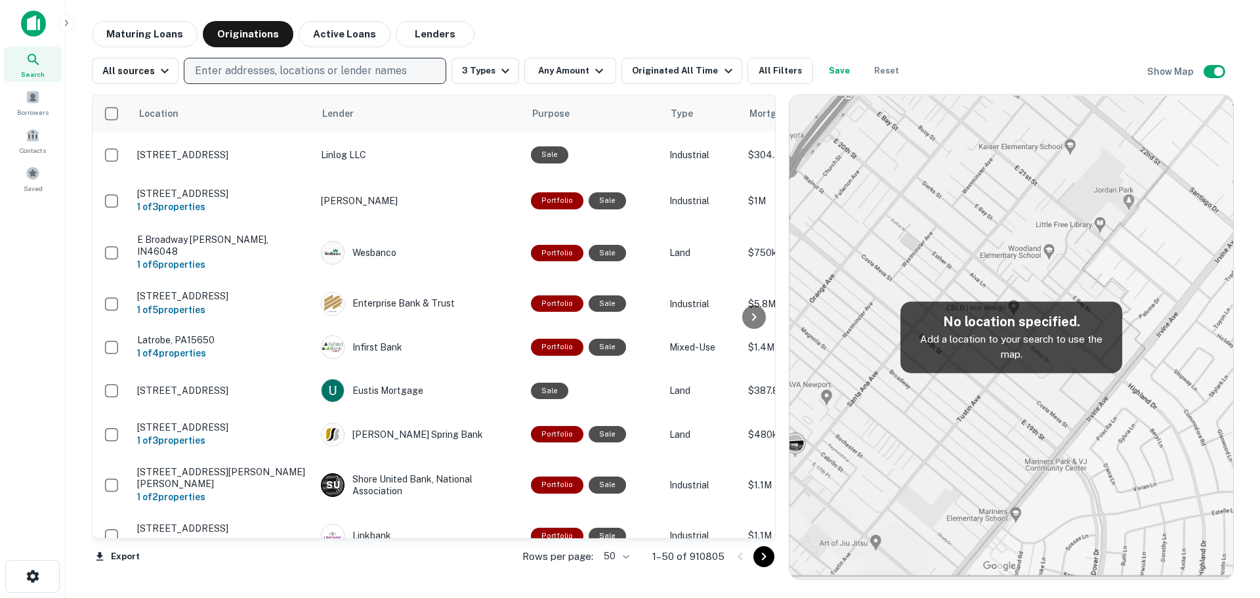
click at [261, 72] on p "Enter addresses, locations or lender names" at bounding box center [301, 71] width 212 height 16
type input "**********"
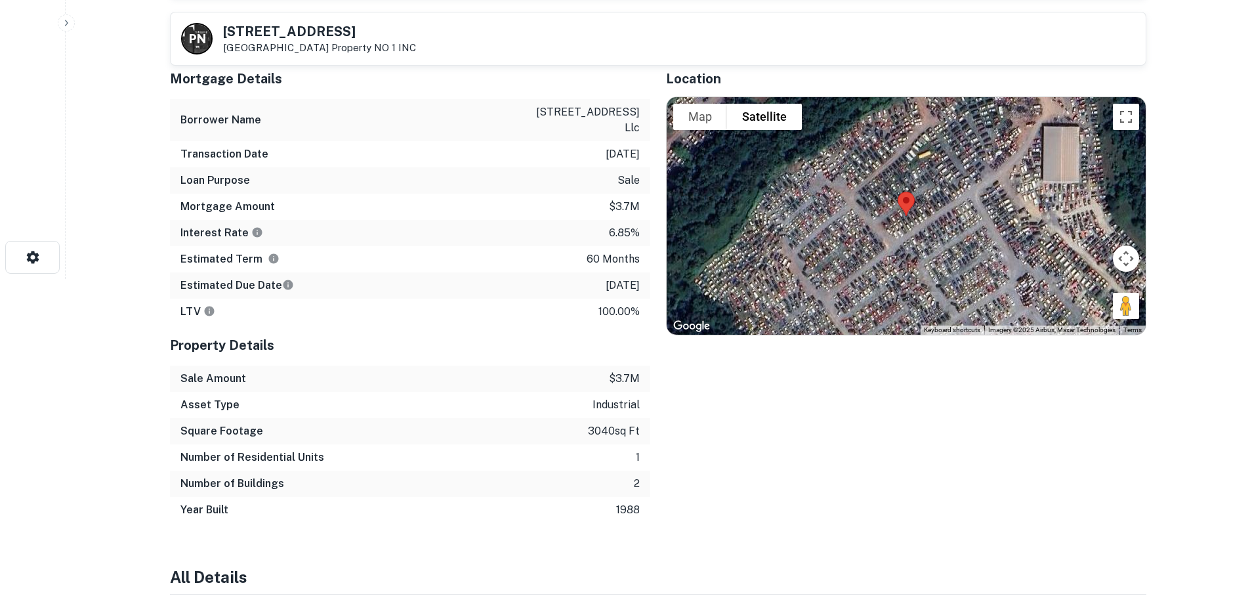
scroll to position [66, 0]
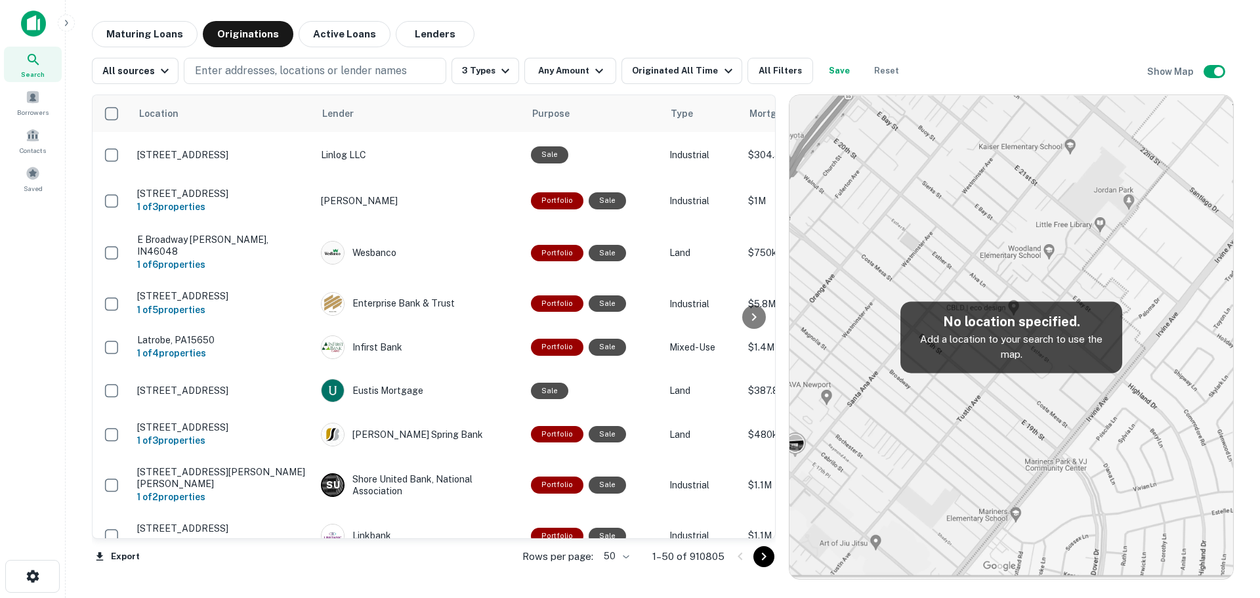
click at [1169, 341] on img at bounding box center [1011, 337] width 444 height 484
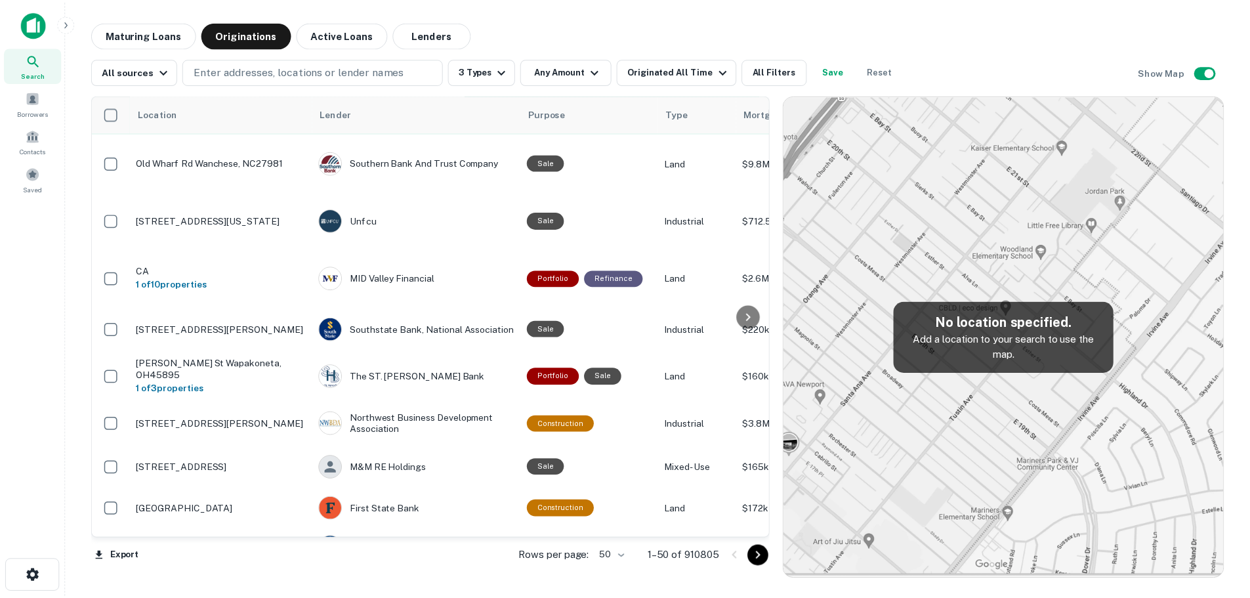
scroll to position [1443, 0]
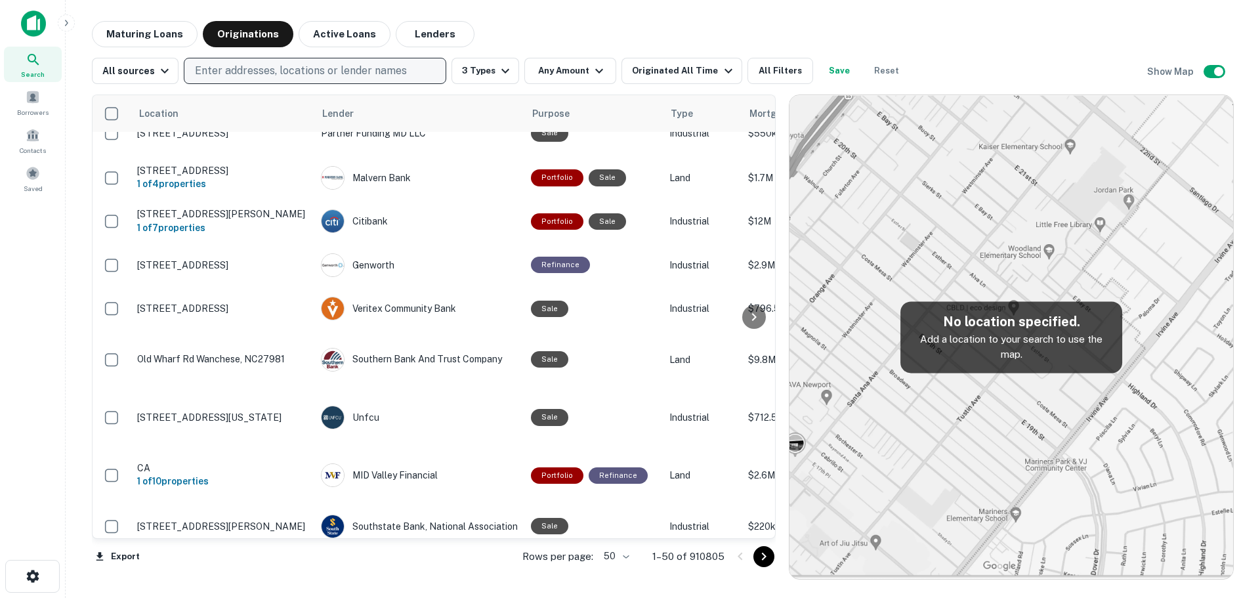
click at [223, 64] on p "Enter addresses, locations or lender names" at bounding box center [301, 71] width 212 height 16
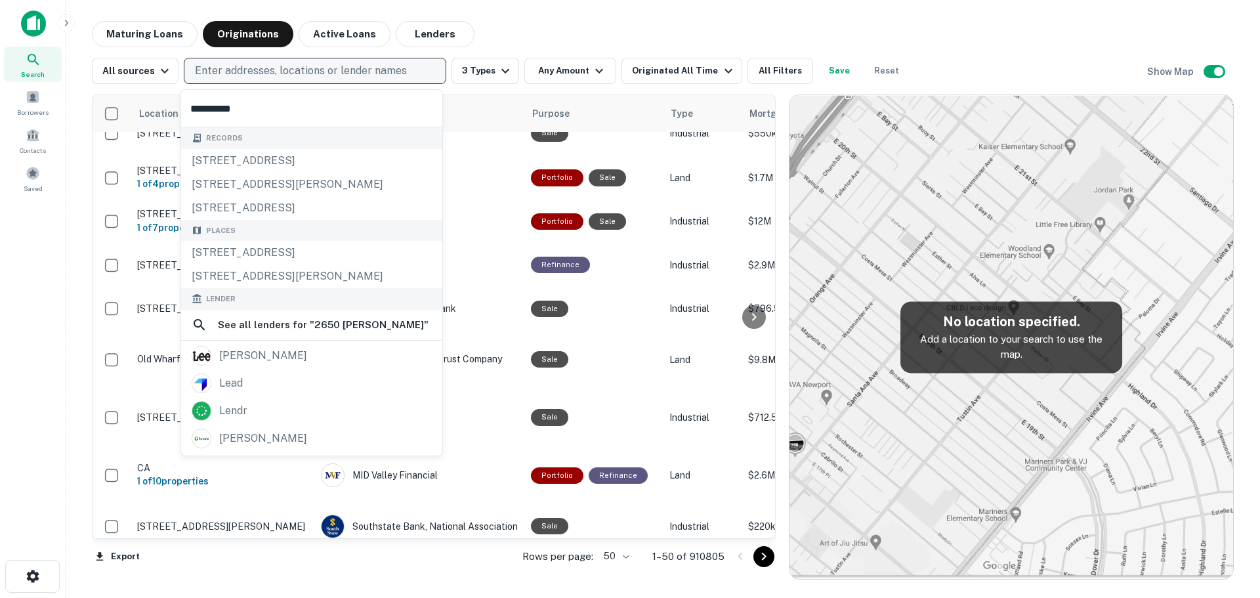
type input "**********"
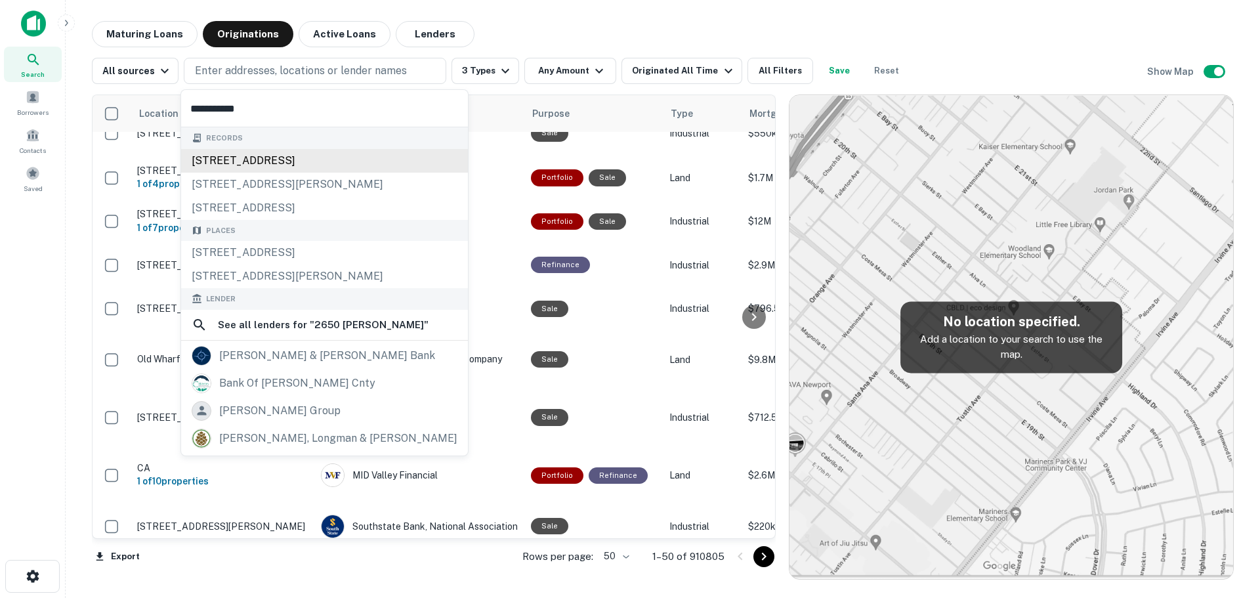
click at [217, 160] on div "2650 lewisberry rd, york haven, pa, 17370" at bounding box center [324, 161] width 287 height 24
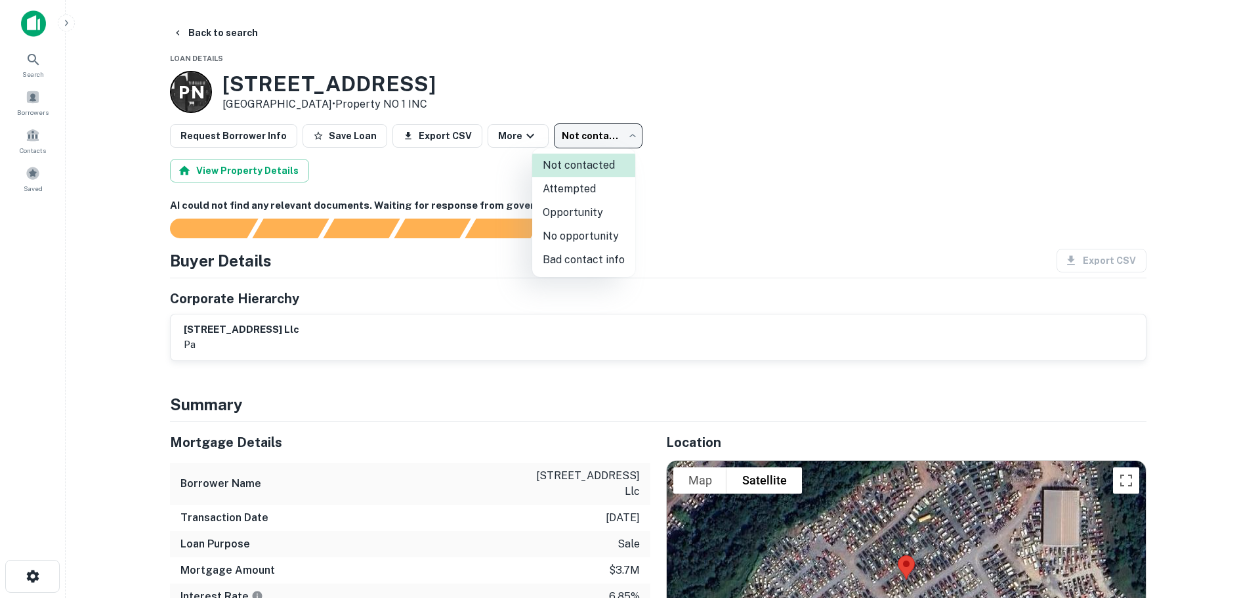
click at [539, 136] on body "Search Borrowers Contacts Saved Back to search Loan Details P N 2650 Lewisberry…" at bounding box center [630, 299] width 1260 height 598
click at [528, 136] on div at bounding box center [630, 299] width 1260 height 598
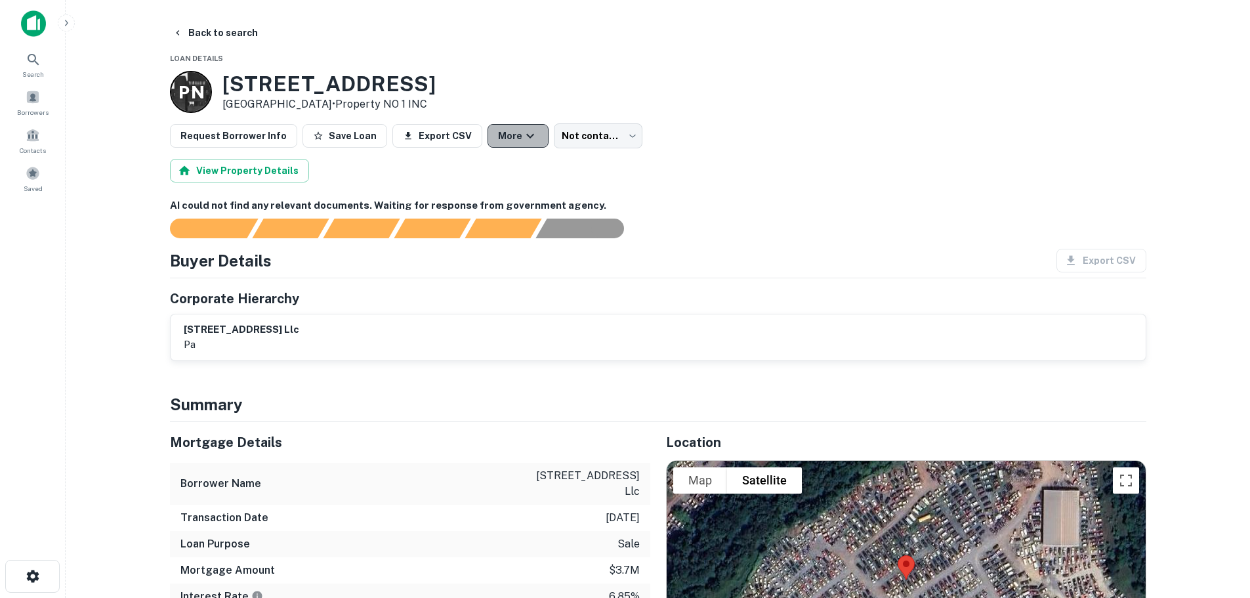
click at [523, 136] on button "More" at bounding box center [518, 136] width 61 height 24
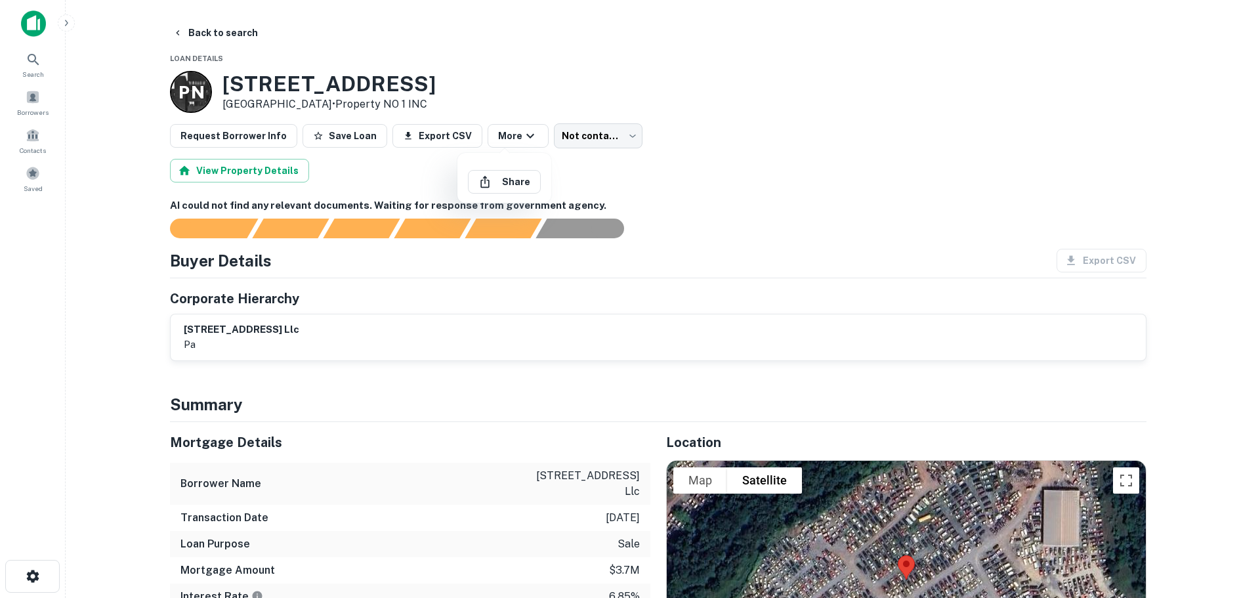
click at [539, 83] on div at bounding box center [630, 299] width 1260 height 598
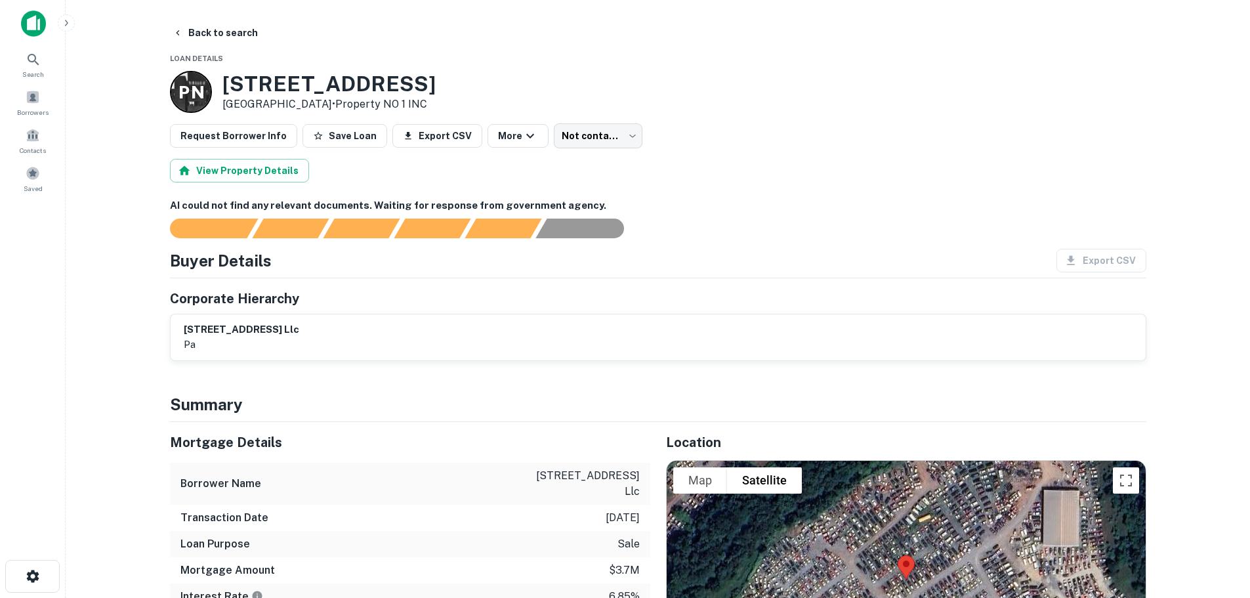
click at [225, 321] on div "2650 lewisberry road llc pa" at bounding box center [658, 337] width 975 height 46
click at [215, 31] on button "Back to search" at bounding box center [215, 33] width 96 height 24
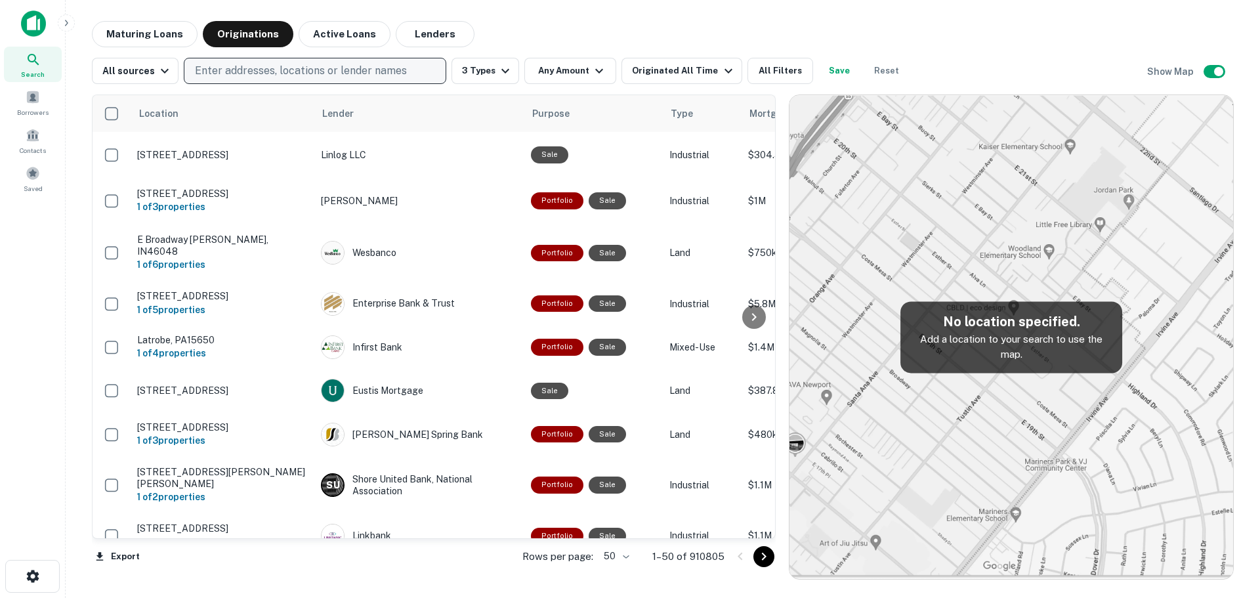
click at [251, 77] on p "Enter addresses, locations or lender names" at bounding box center [301, 71] width 212 height 16
type input "**********"
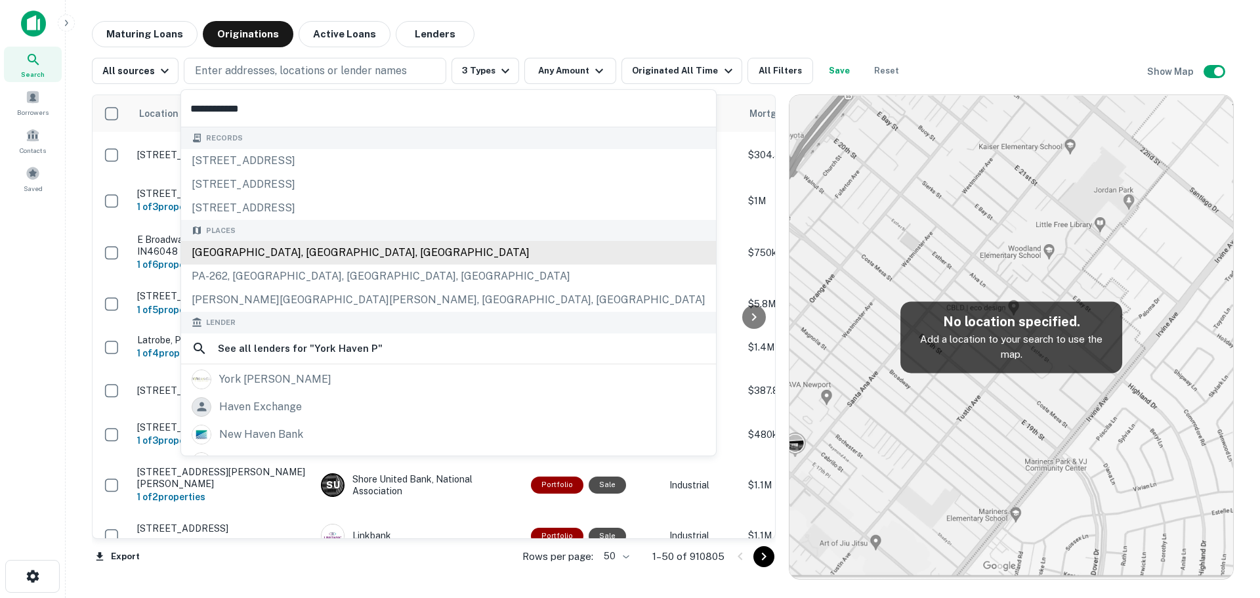
click at [230, 252] on div "York Haven, PA, USA" at bounding box center [448, 253] width 535 height 24
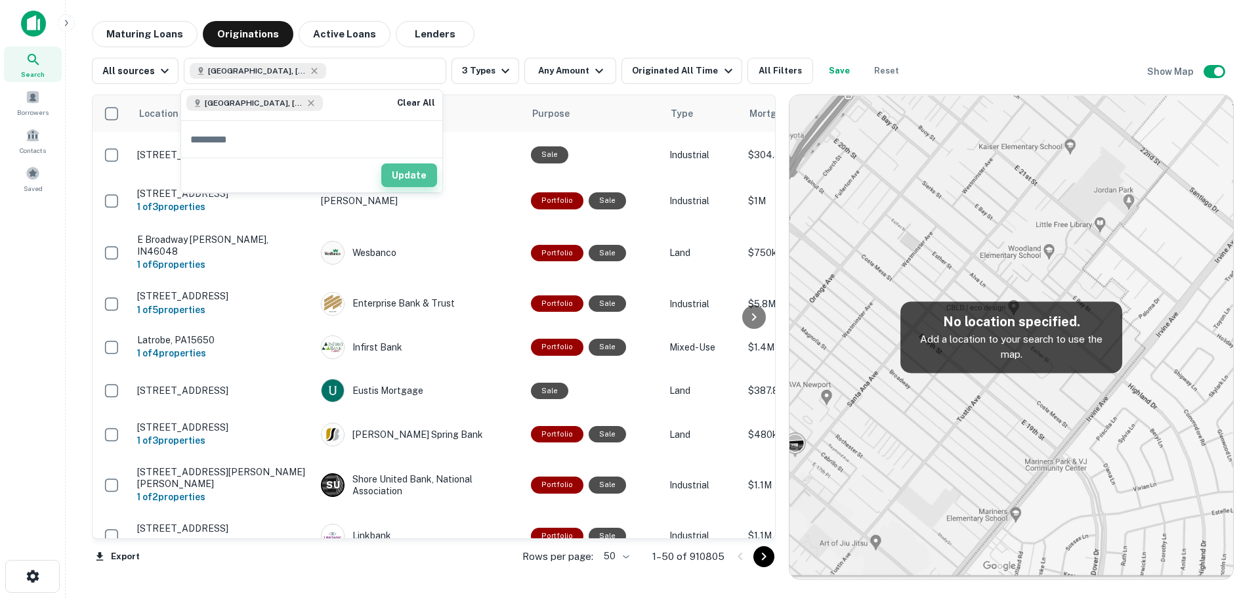
click at [413, 180] on button "Update" at bounding box center [409, 175] width 56 height 24
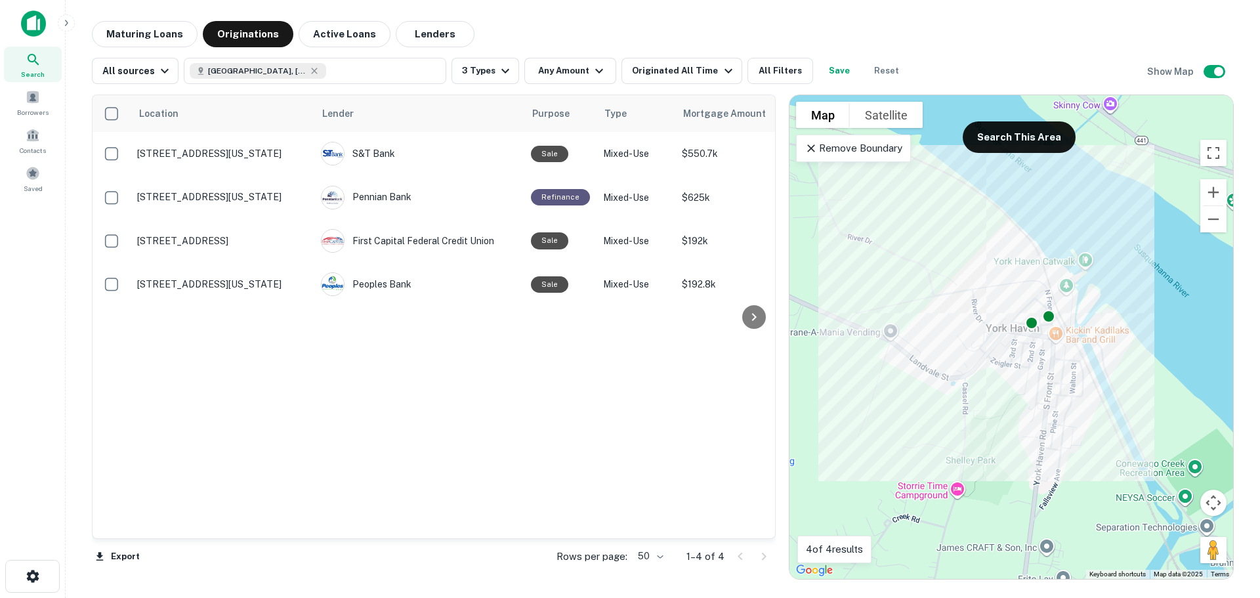
click at [877, 152] on p "Remove Boundary" at bounding box center [853, 148] width 98 height 16
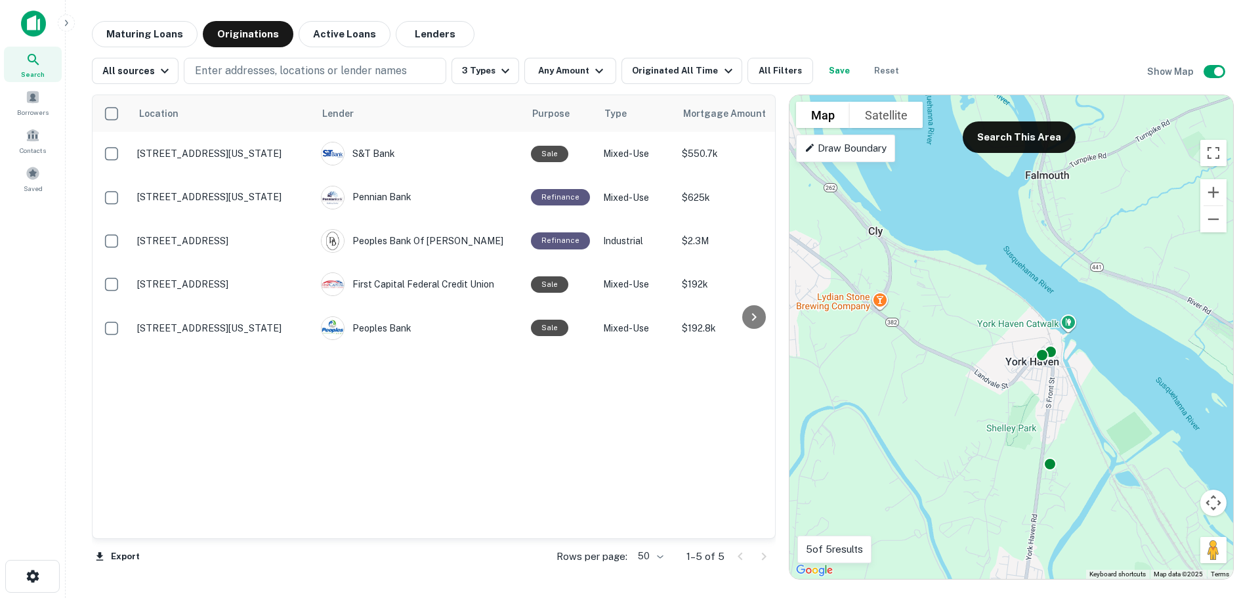
drag, startPoint x: 865, startPoint y: 207, endPoint x: 963, endPoint y: 306, distance: 138.3
click at [963, 306] on div "To activate drag with keyboard, press Alt + Enter. Once in keyboard drag state,…" at bounding box center [1011, 337] width 444 height 484
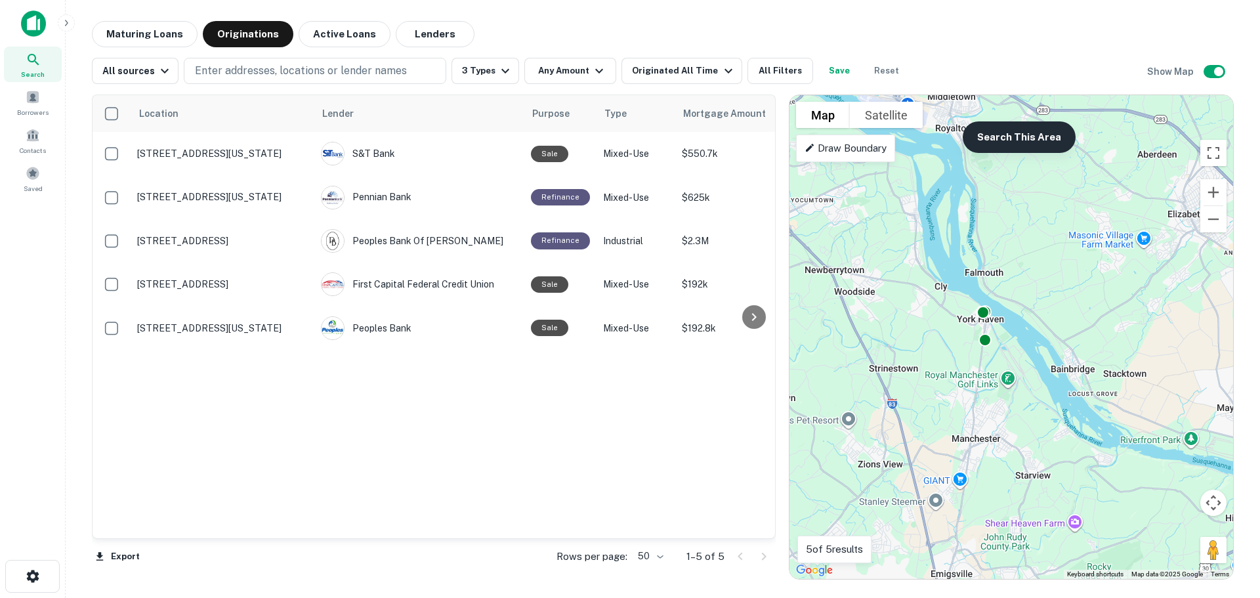
click at [1012, 133] on button "Search This Area" at bounding box center [1019, 136] width 113 height 31
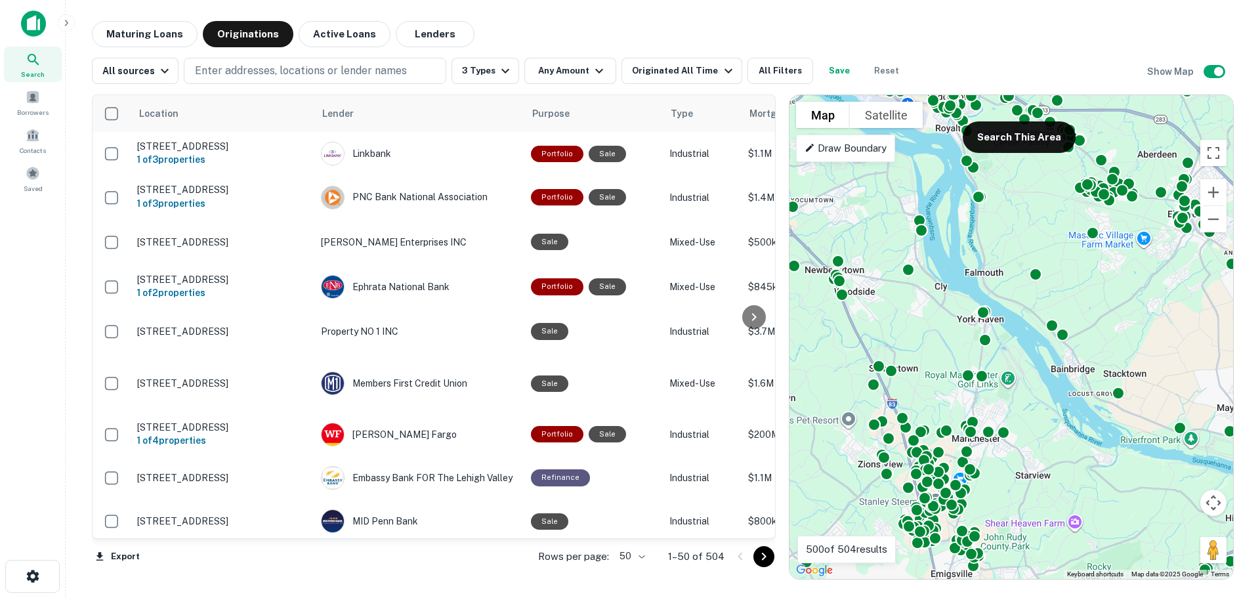
click at [761, 535] on div at bounding box center [754, 316] width 26 height 443
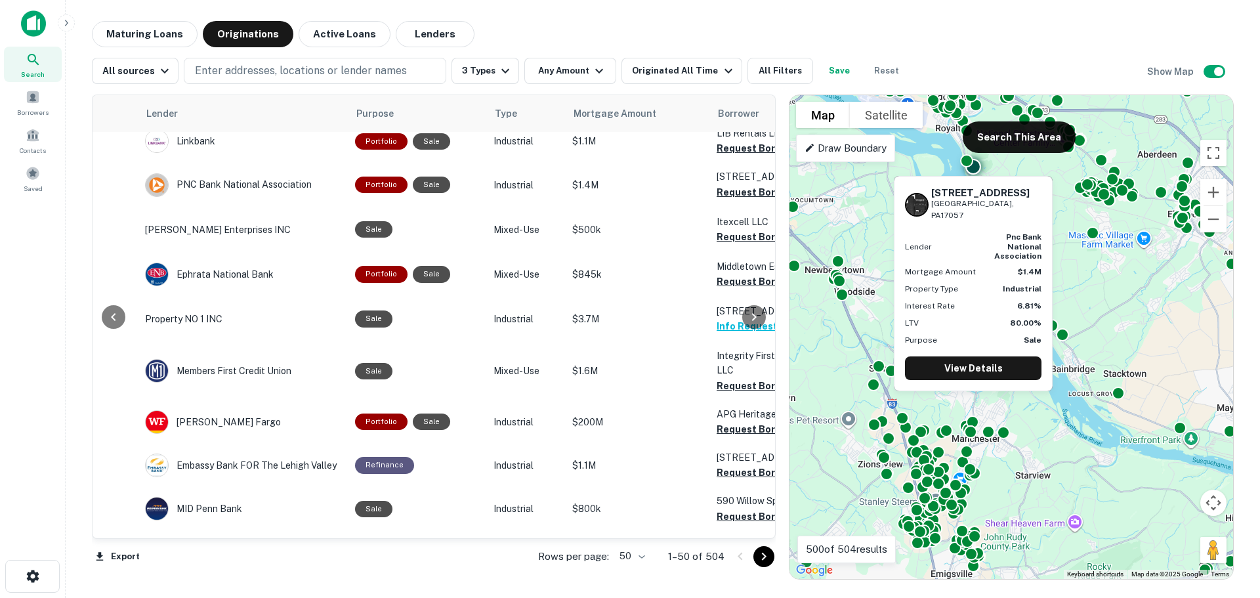
scroll to position [0, 176]
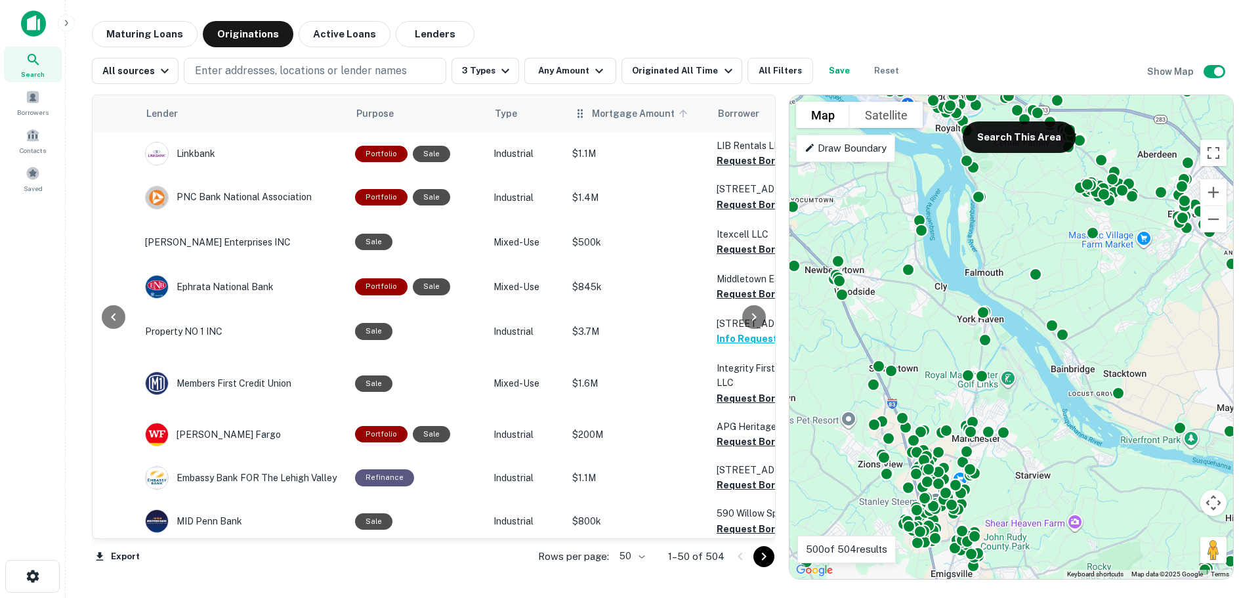
click at [600, 119] on span "Mortgage Amount" at bounding box center [642, 114] width 100 height 16
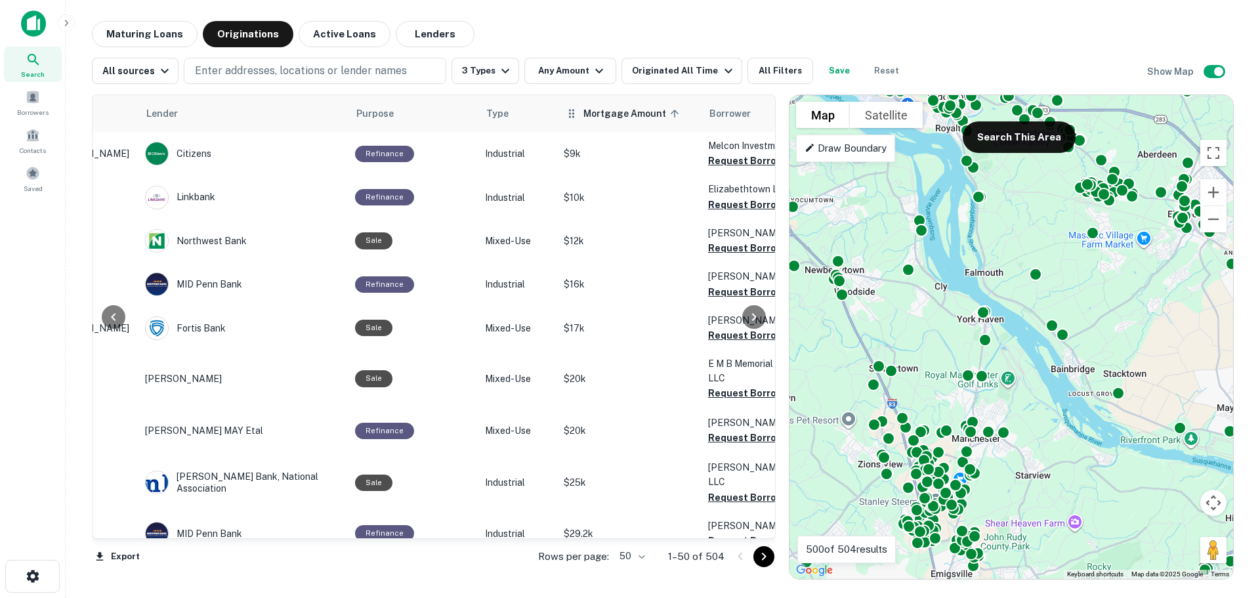
click at [593, 112] on span "Mortgage Amount sorted ascending" at bounding box center [633, 114] width 100 height 16
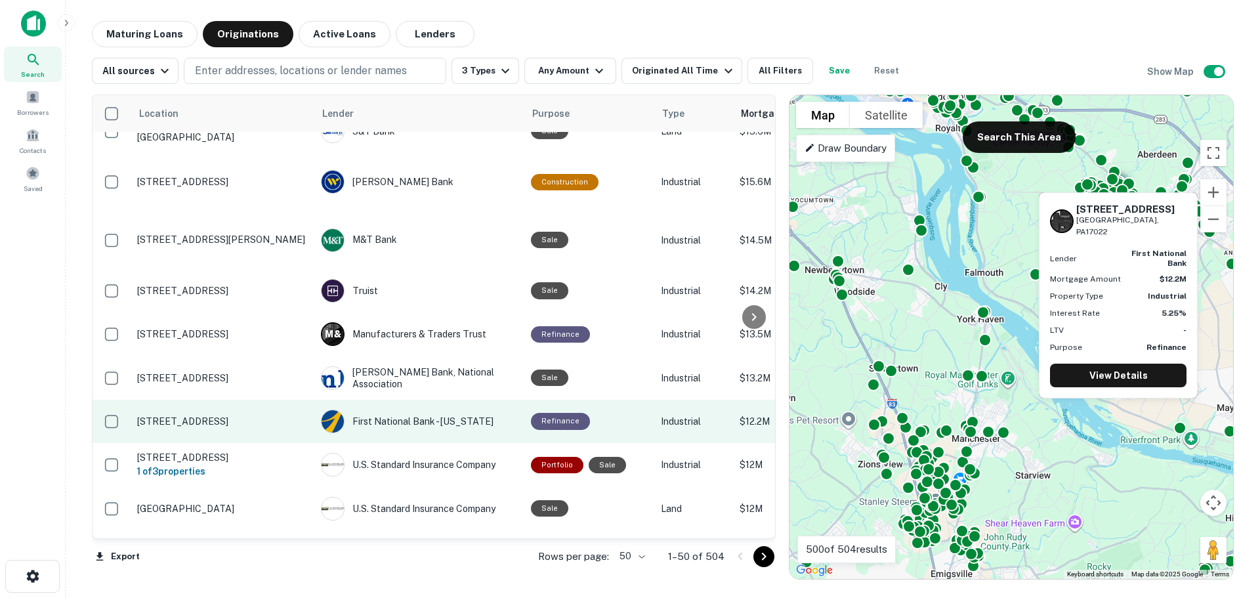
scroll to position [1890, 0]
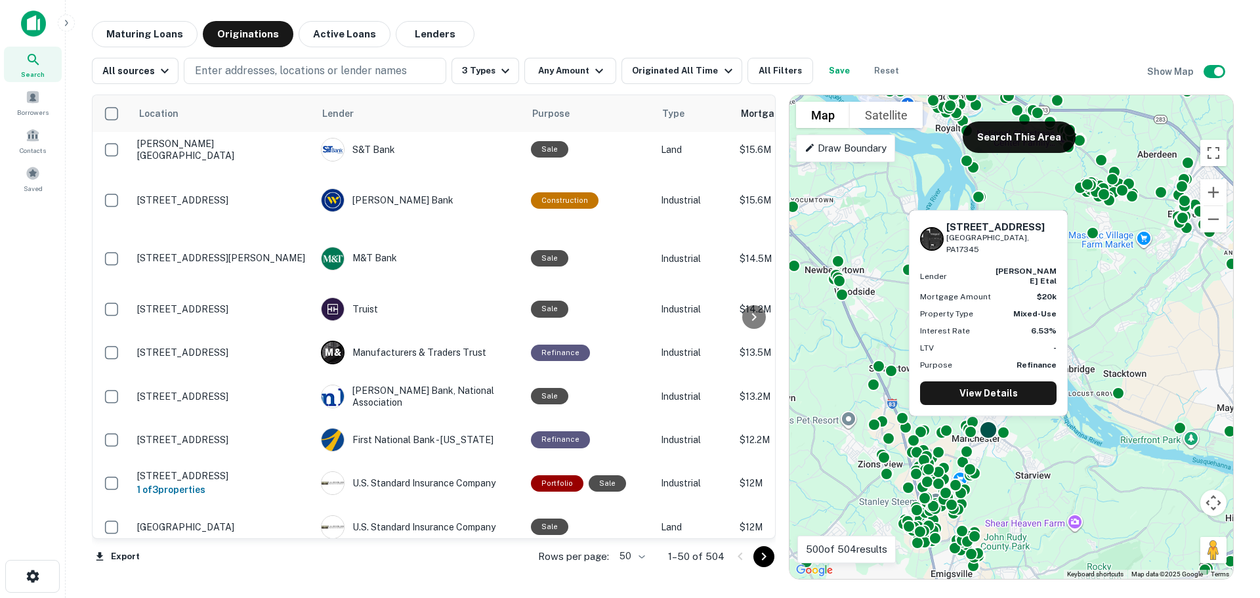
click at [982, 434] on div at bounding box center [988, 429] width 19 height 19
click at [978, 397] on link "View Details" at bounding box center [988, 393] width 136 height 24
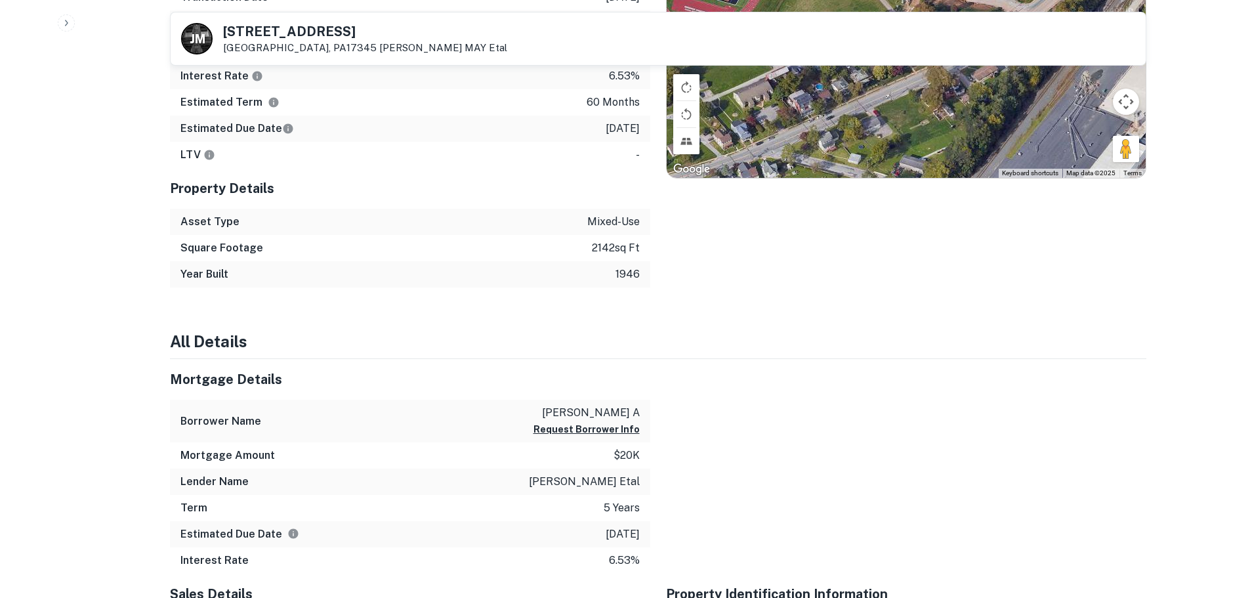
scroll to position [722, 0]
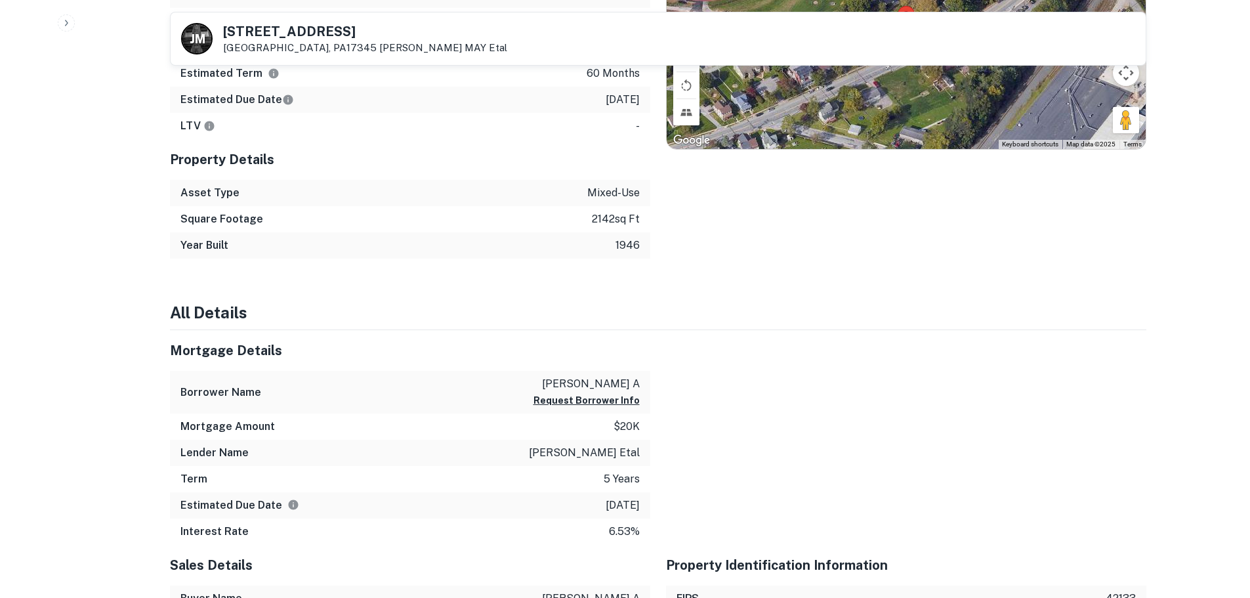
click at [587, 459] on p "[PERSON_NAME] etal" at bounding box center [584, 453] width 111 height 16
click at [621, 457] on p "[PERSON_NAME] etal" at bounding box center [584, 453] width 111 height 16
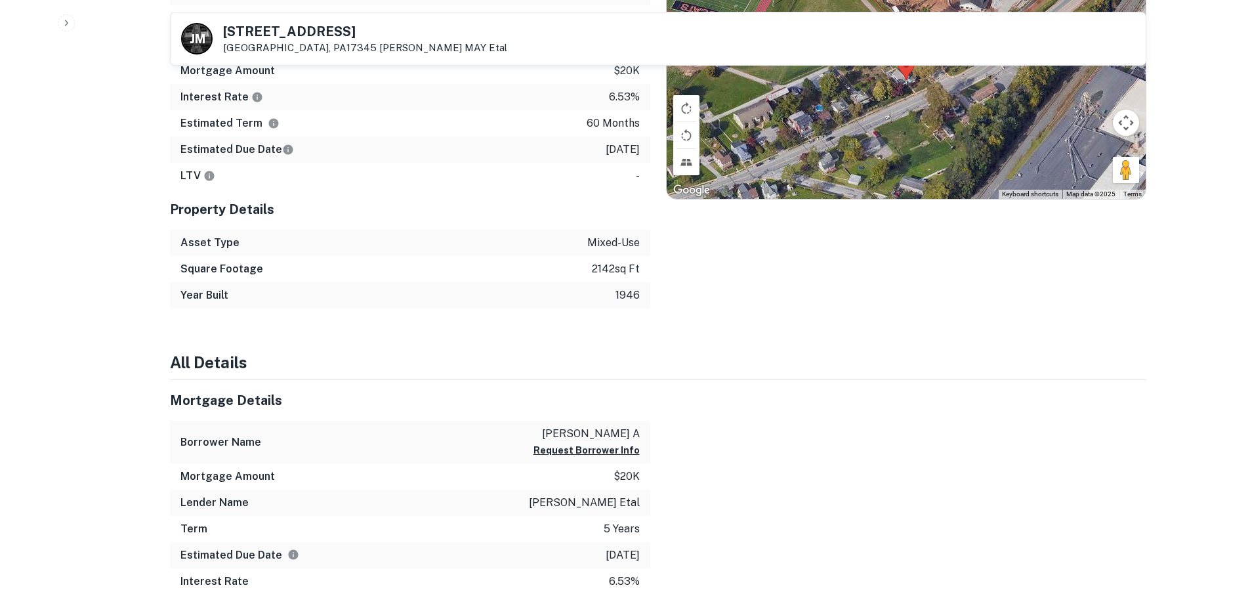
scroll to position [591, 0]
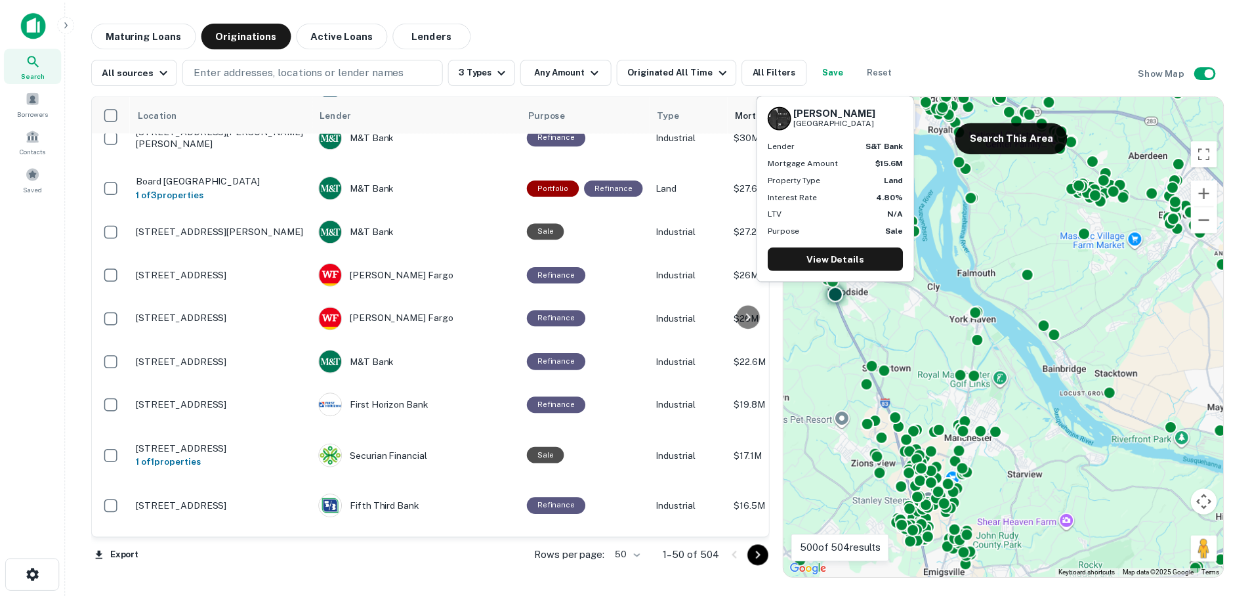
scroll to position [1431, 0]
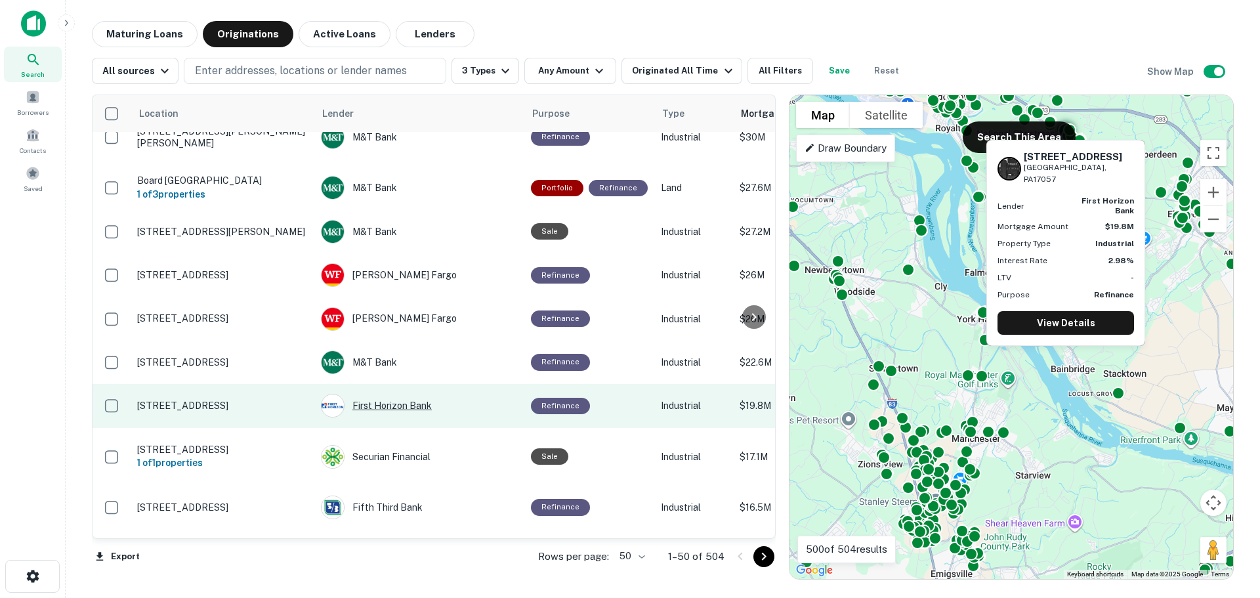
click at [375, 394] on div "First Horizon Bank" at bounding box center [419, 406] width 197 height 24
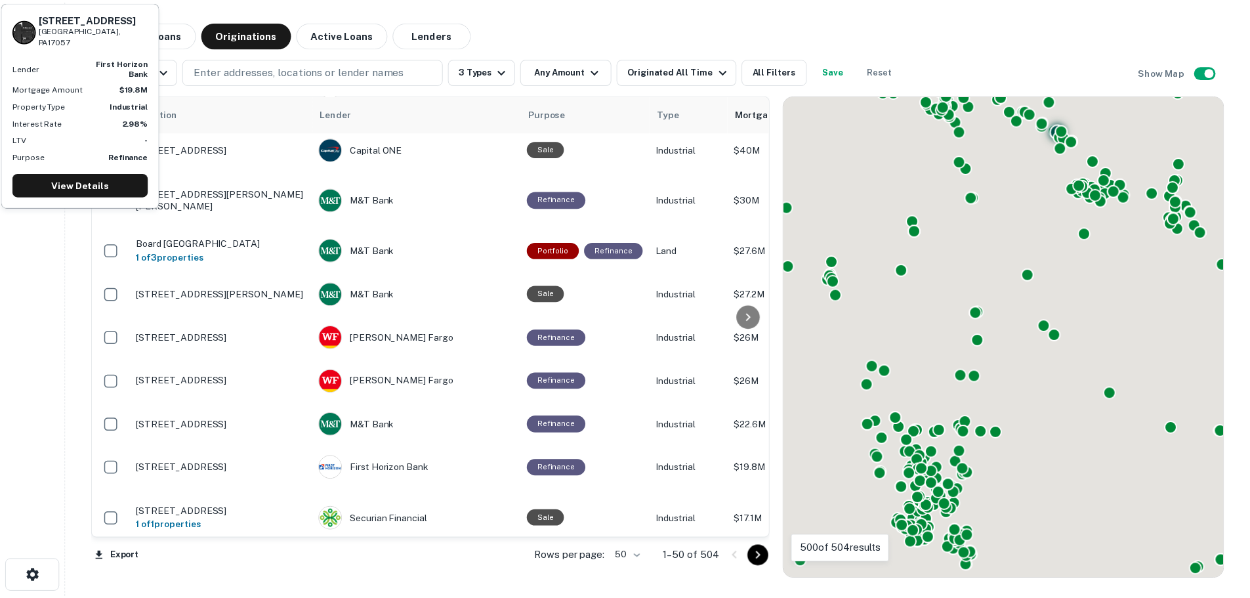
scroll to position [1431, 0]
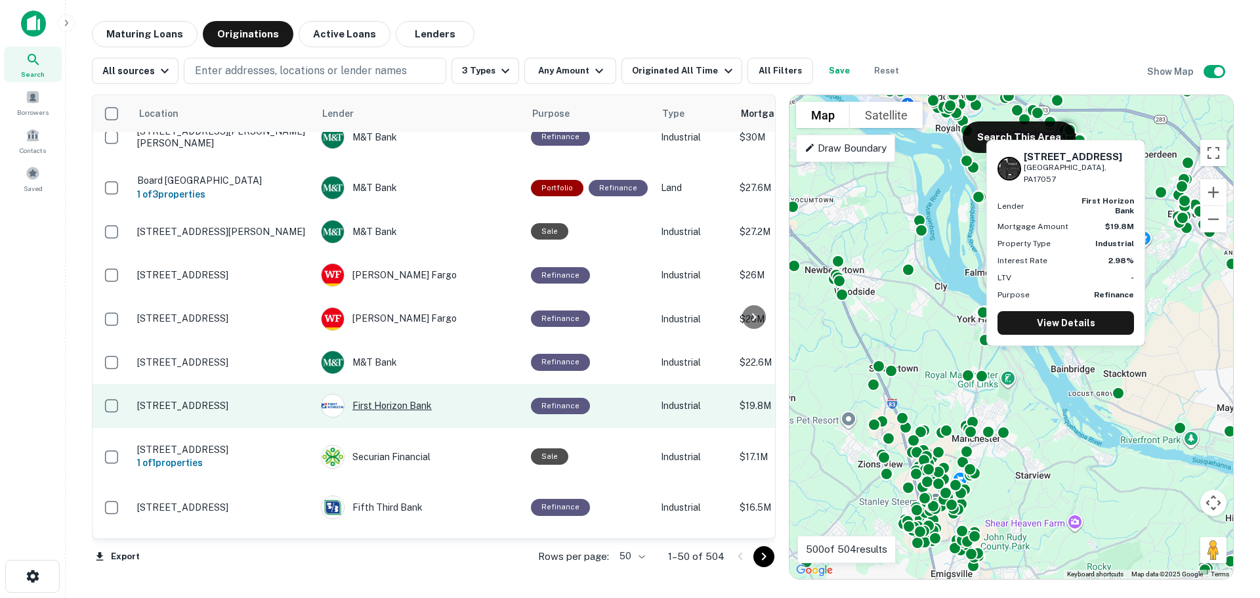
click at [399, 394] on div "First Horizon Bank" at bounding box center [419, 406] width 197 height 24
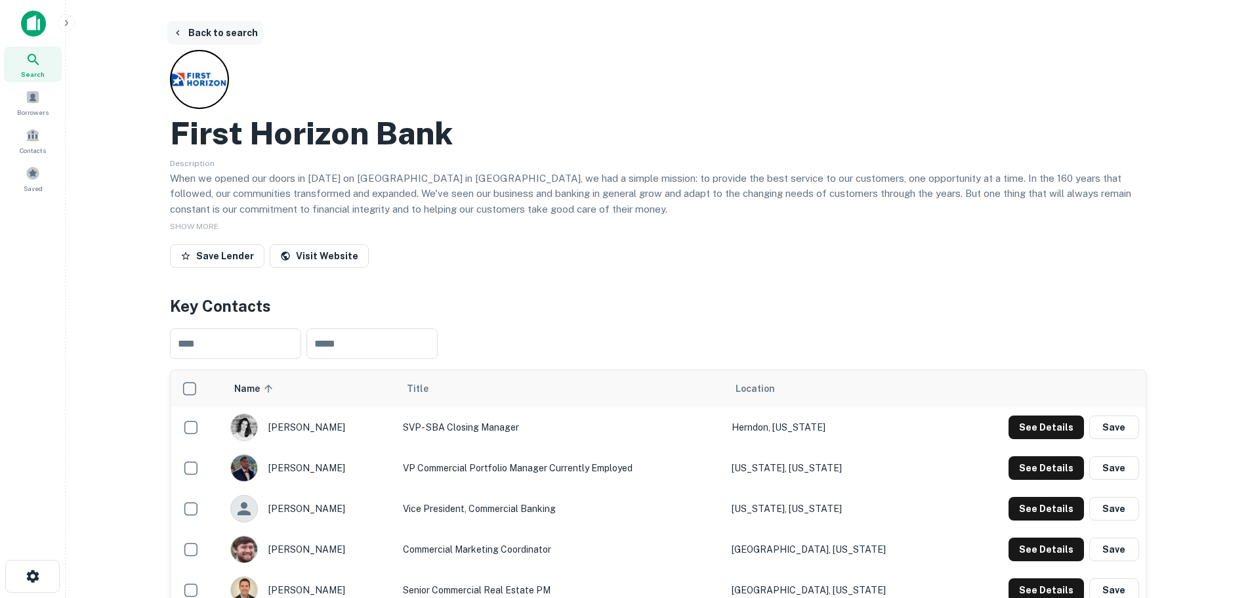
click at [207, 33] on button "Back to search" at bounding box center [215, 33] width 96 height 24
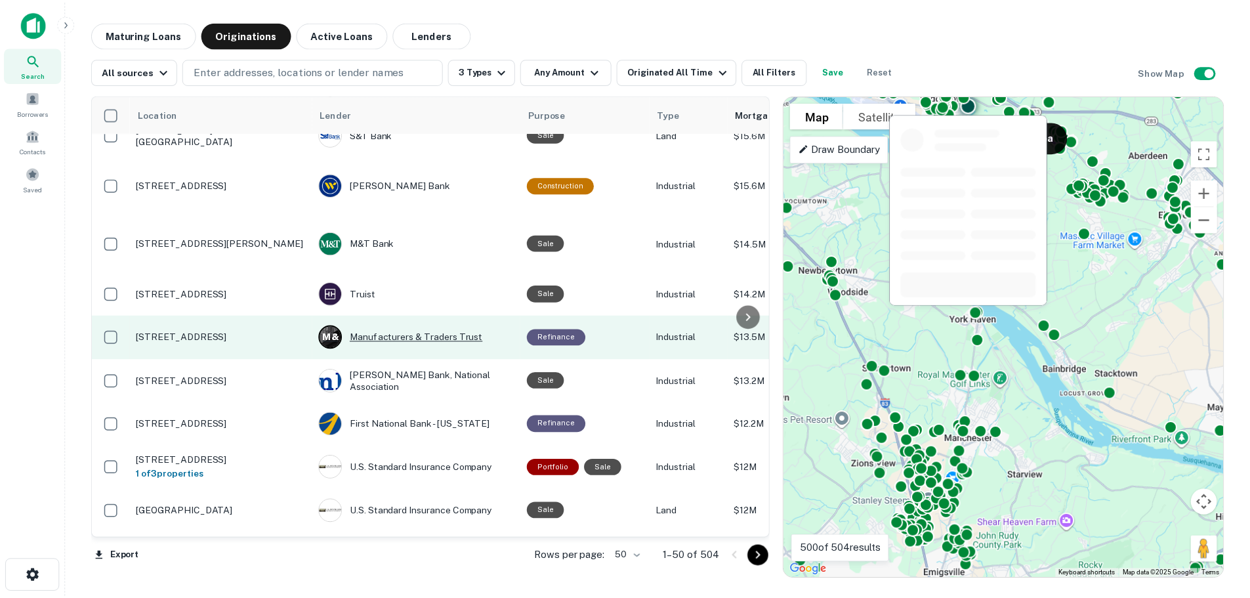
scroll to position [1956, 0]
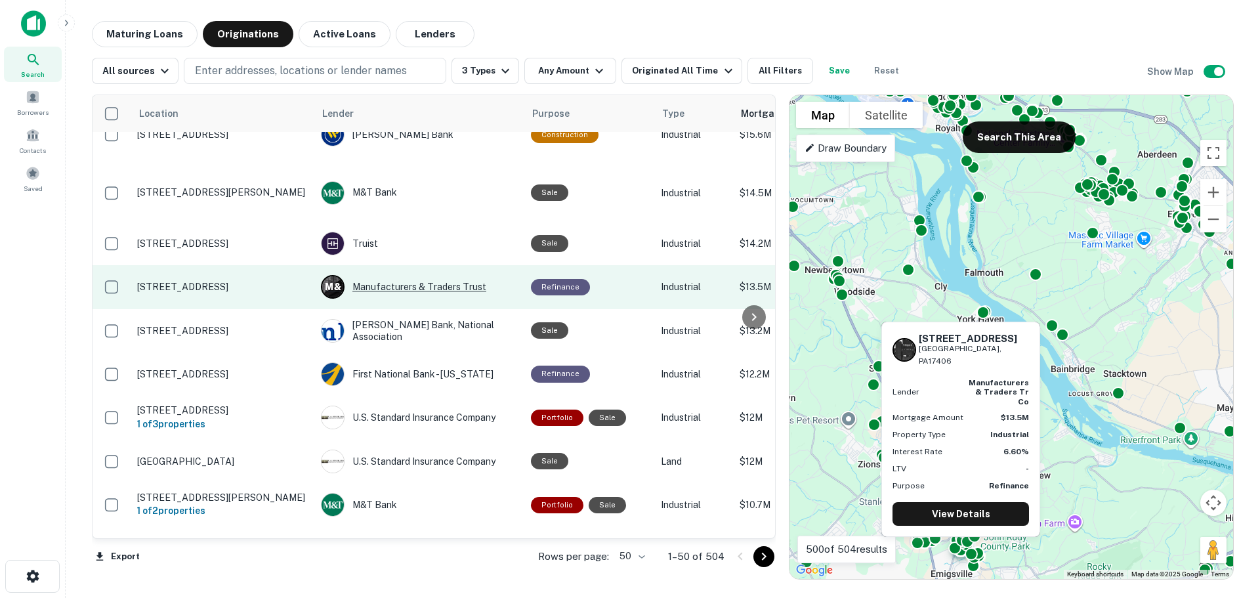
click at [374, 275] on div "M & Manufacturers & Traders Trust" at bounding box center [419, 287] width 197 height 24
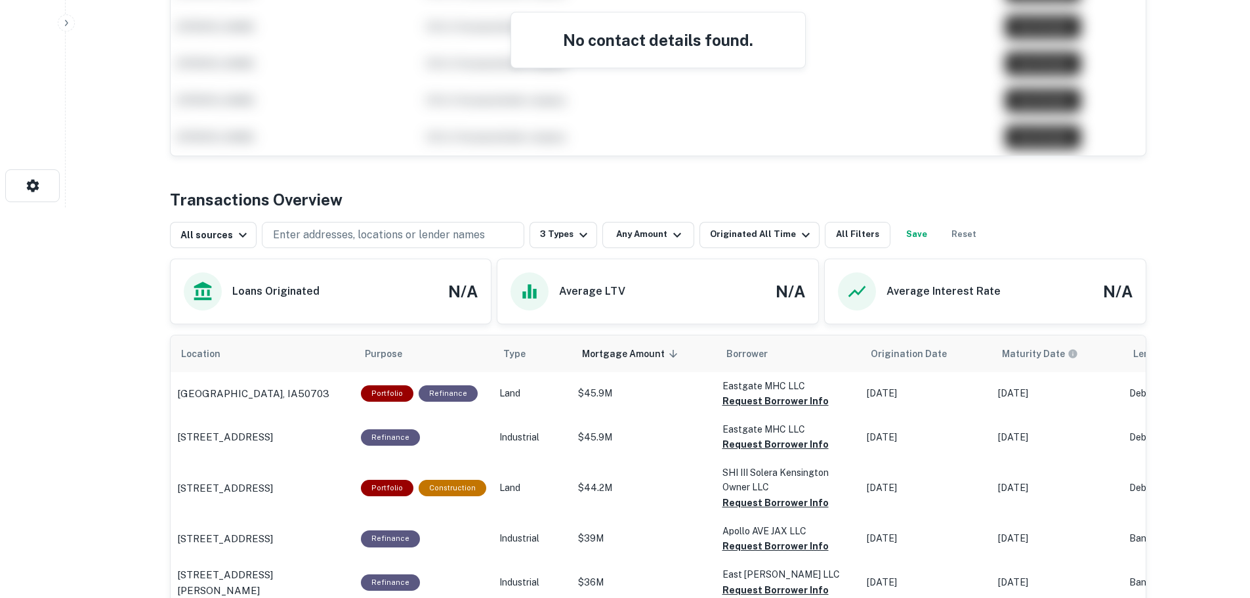
scroll to position [328, 0]
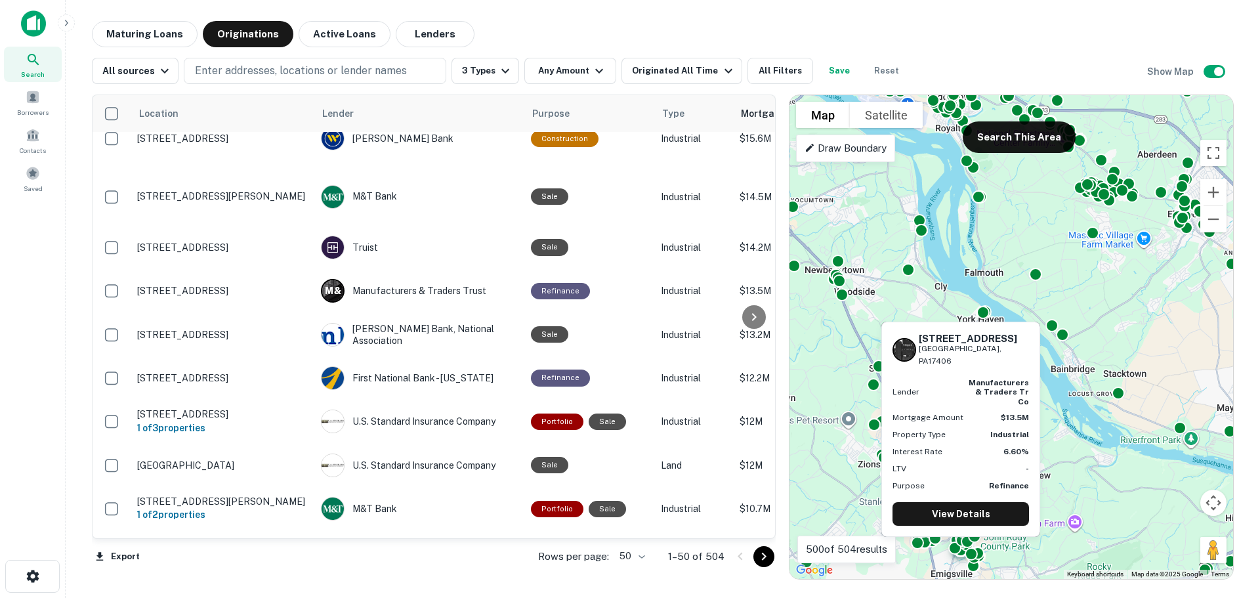
scroll to position [1956, 0]
